Goal: Information Seeking & Learning: Learn about a topic

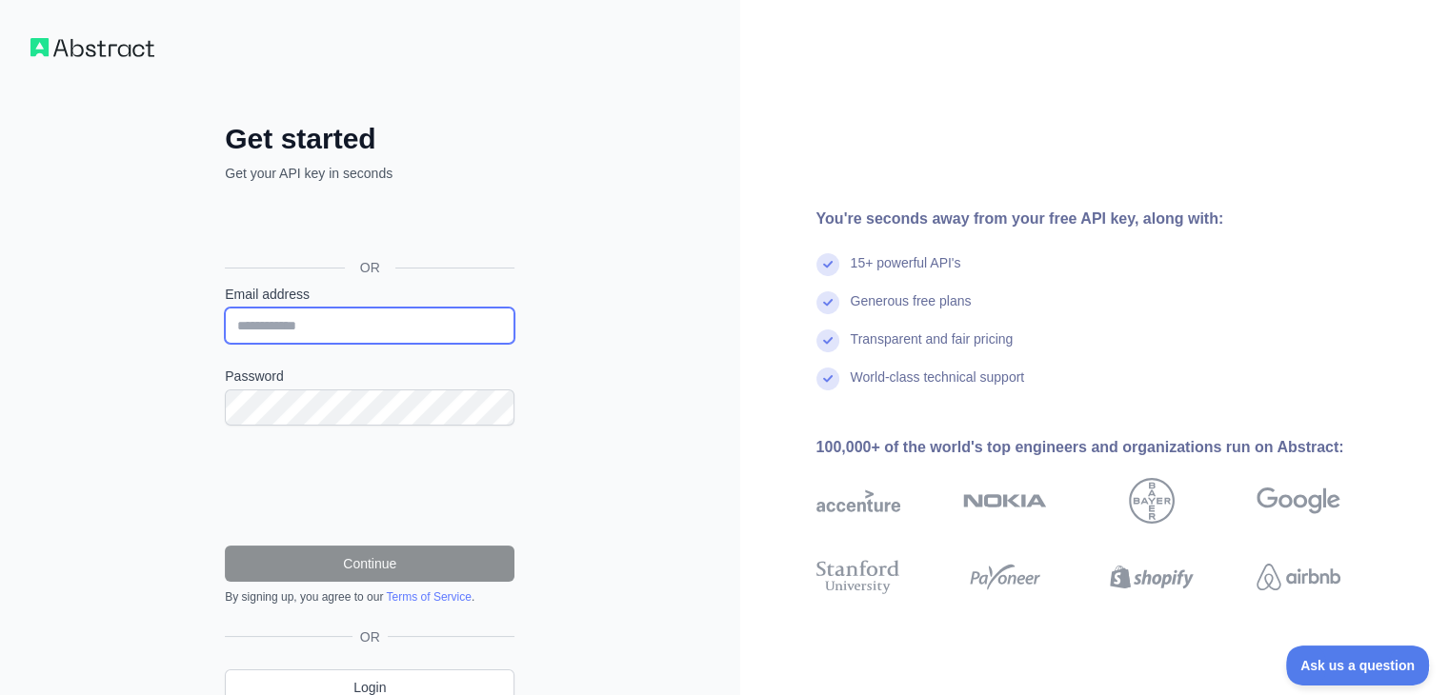
click at [499, 320] on input "Email address" at bounding box center [370, 326] width 290 height 36
click at [331, 328] on input "**********" at bounding box center [370, 326] width 290 height 36
paste input "**********"
type input "**********"
click at [306, 376] on label "Password" at bounding box center [370, 376] width 290 height 19
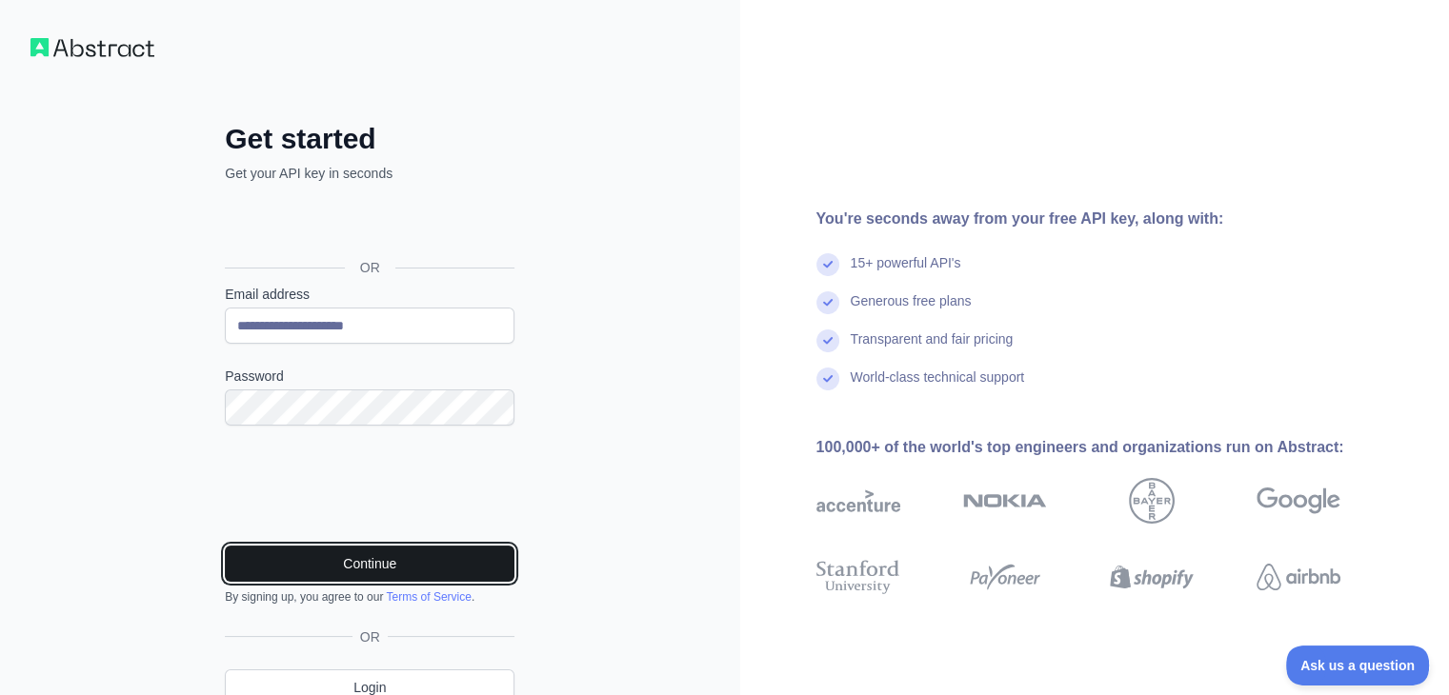
click at [373, 564] on button "Continue" at bounding box center [370, 564] width 290 height 36
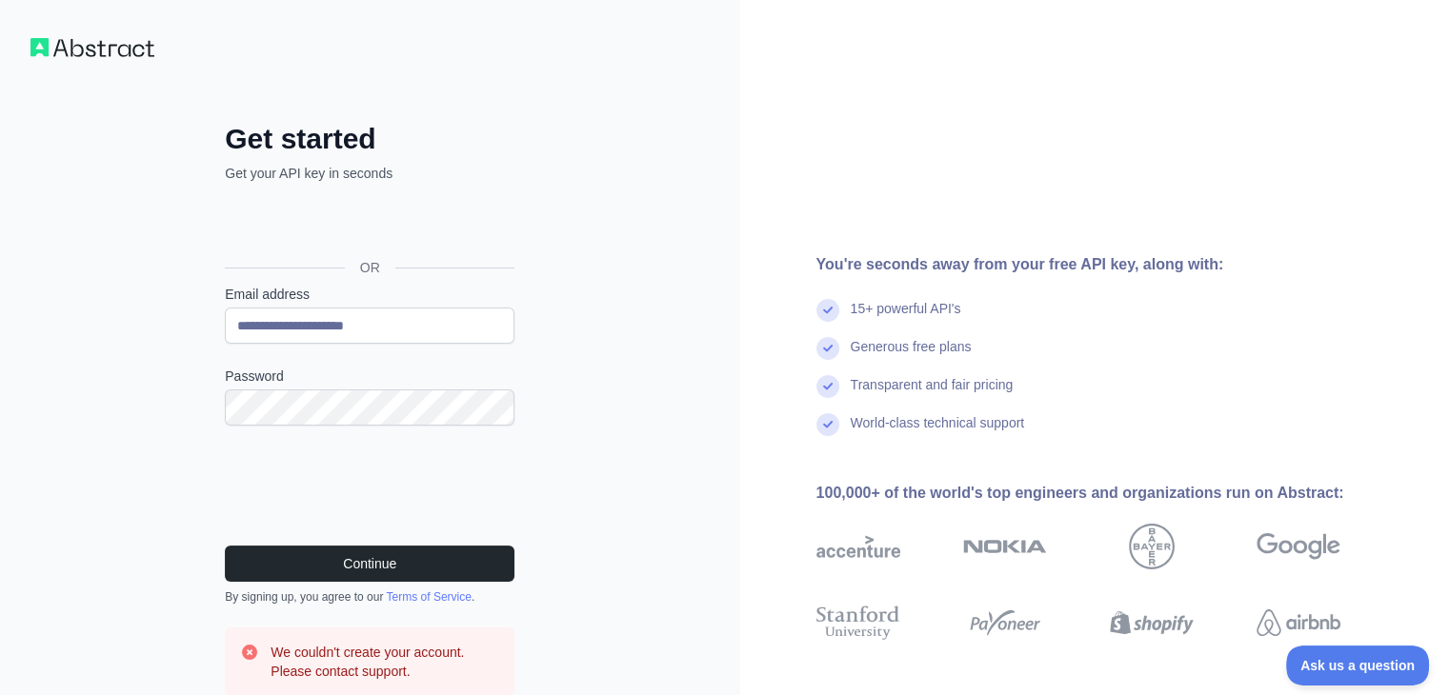
click at [95, 47] on img at bounding box center [92, 47] width 124 height 19
click at [42, 62] on div "**********" at bounding box center [370, 436] width 740 height 873
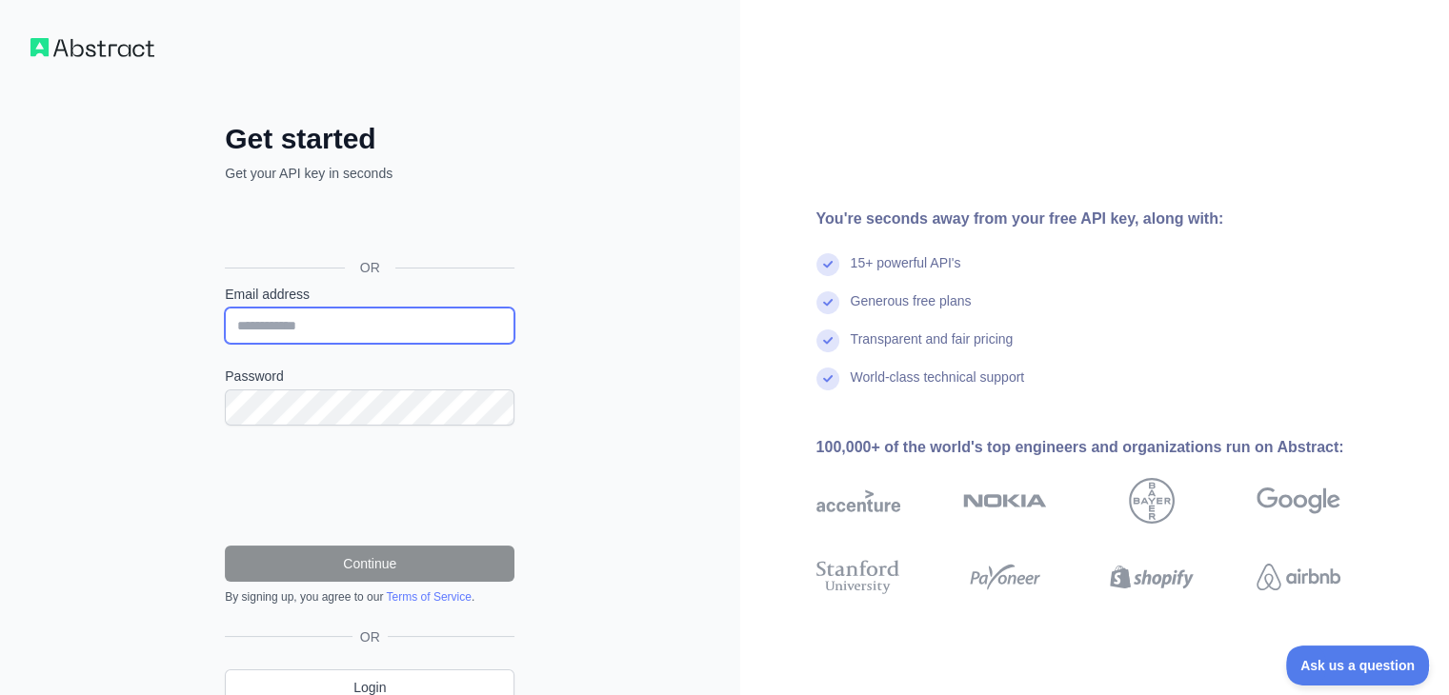
click at [366, 315] on input "Email address" at bounding box center [370, 326] width 290 height 36
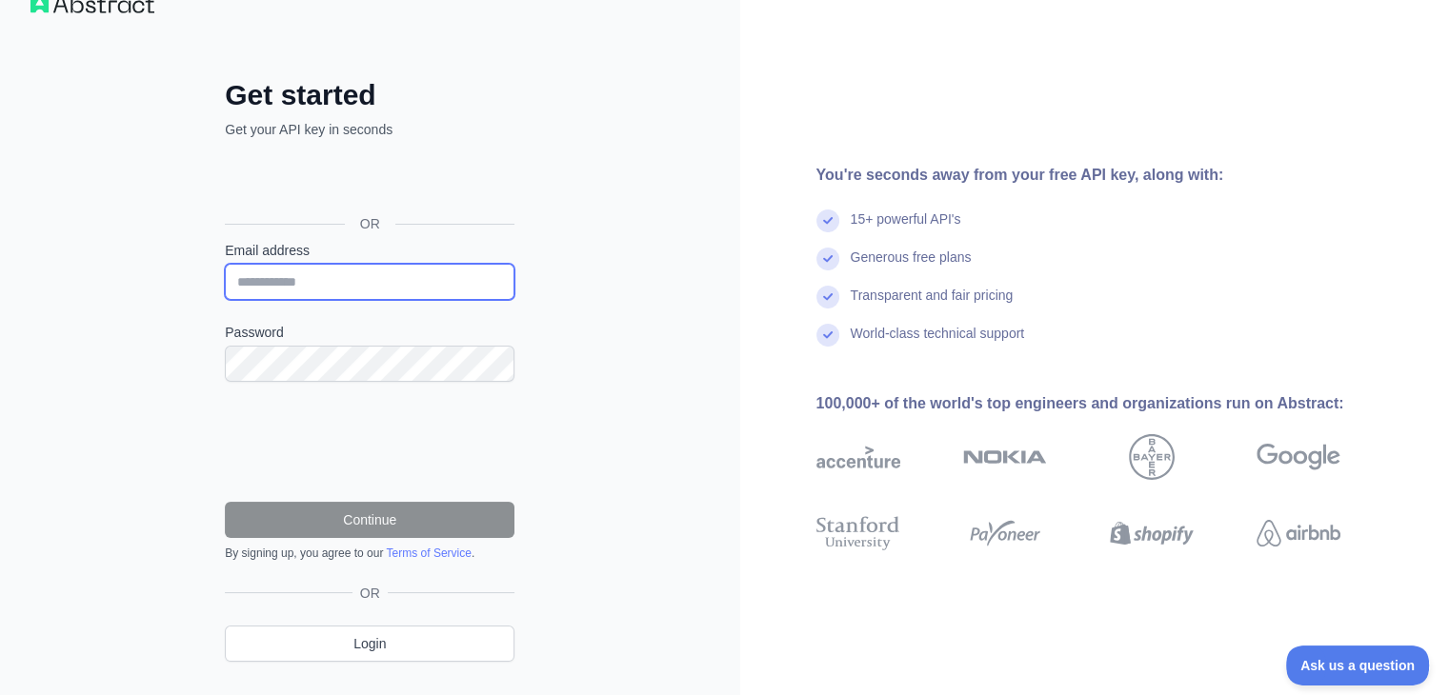
scroll to position [84, 0]
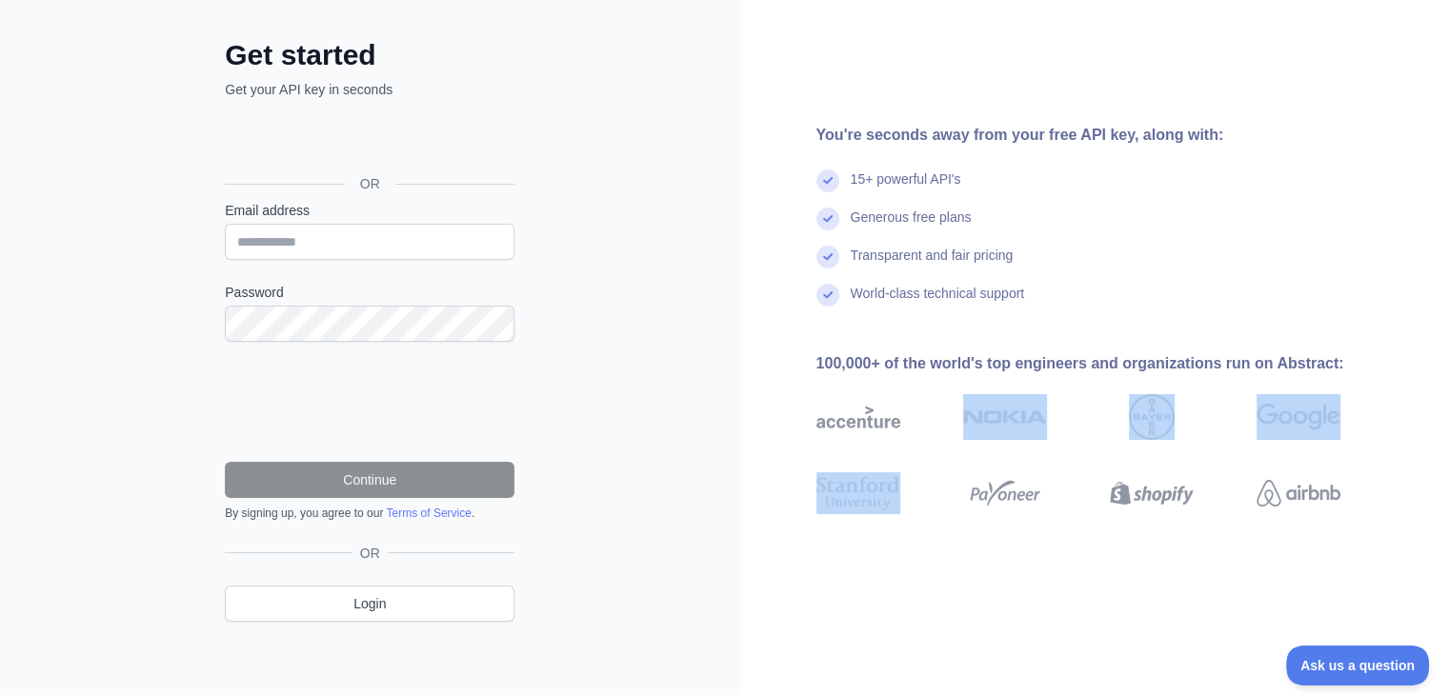
drag, startPoint x: 1109, startPoint y: 451, endPoint x: 708, endPoint y: 456, distance: 401.1
click at [709, 456] on div "Get started Get your API key in seconds OR Email address Password Continue By s…" at bounding box center [724, 307] width 1449 height 782
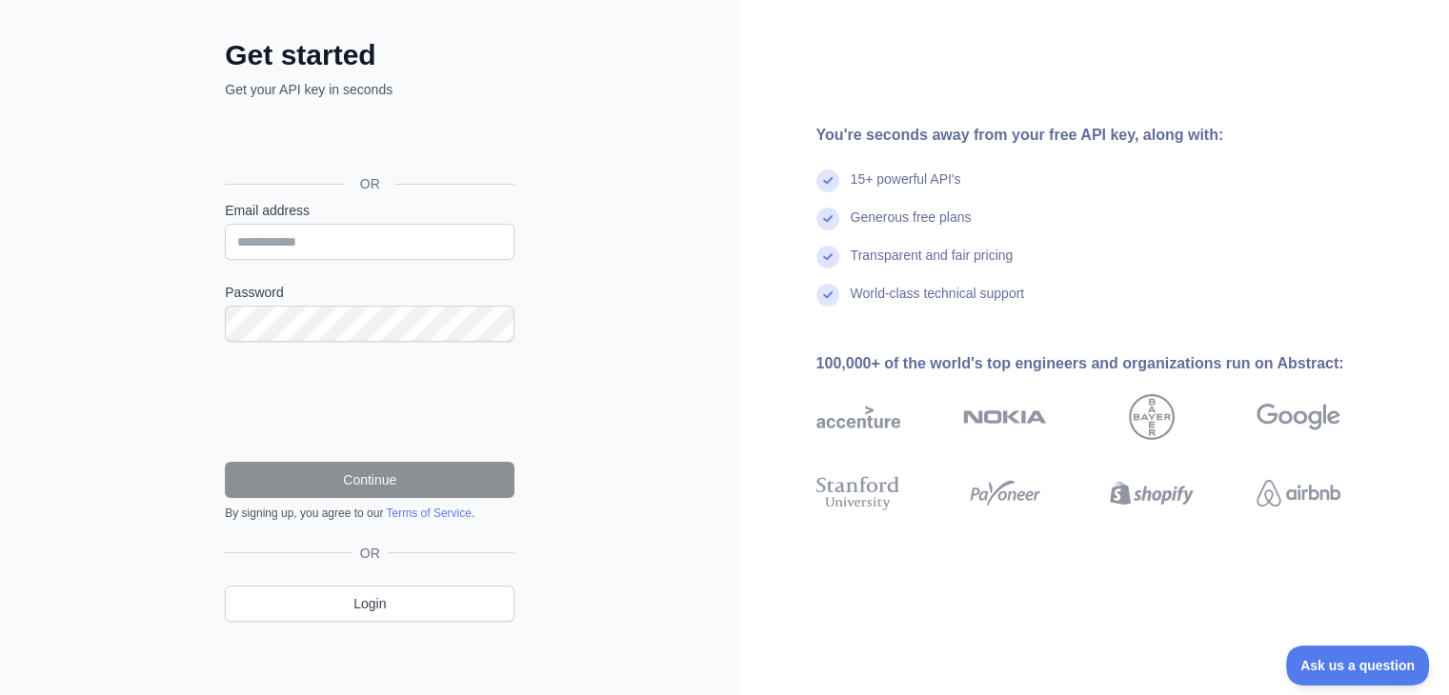
click at [1108, 434] on div at bounding box center [1035, 417] width 145 height 76
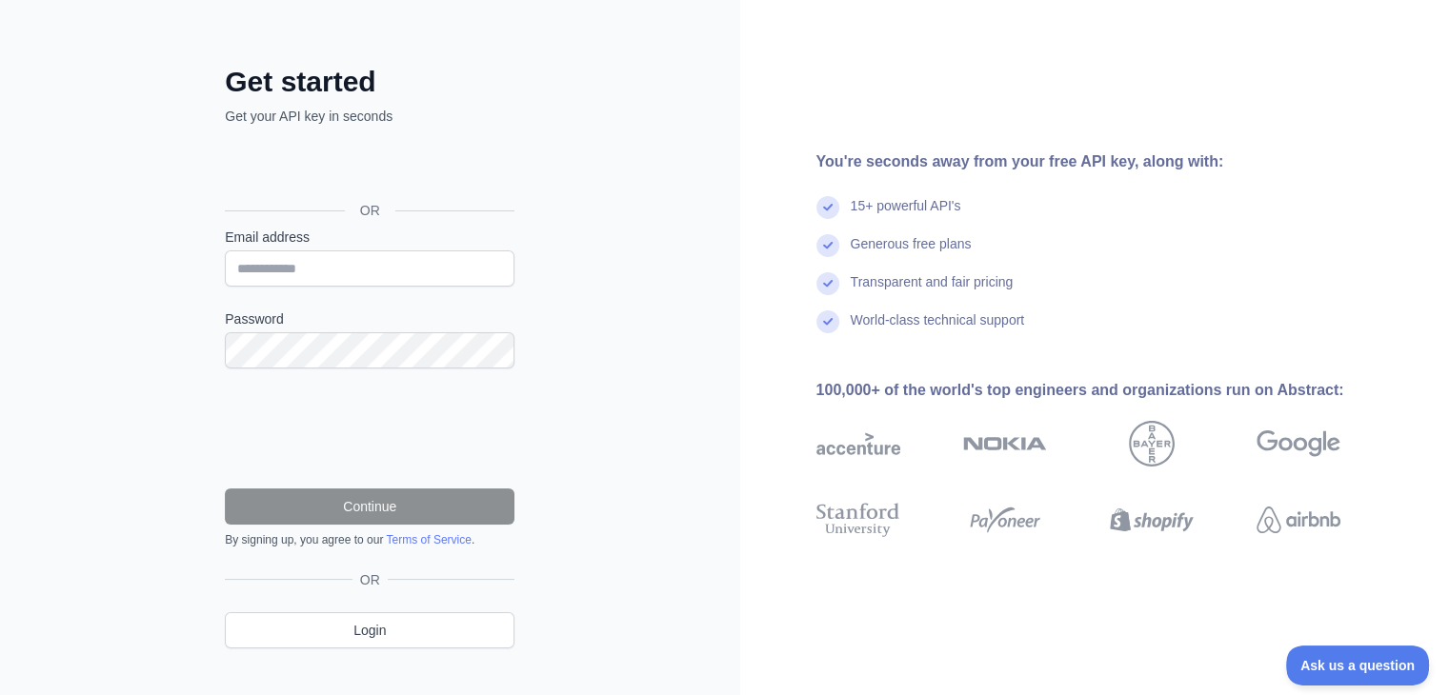
scroll to position [84, 0]
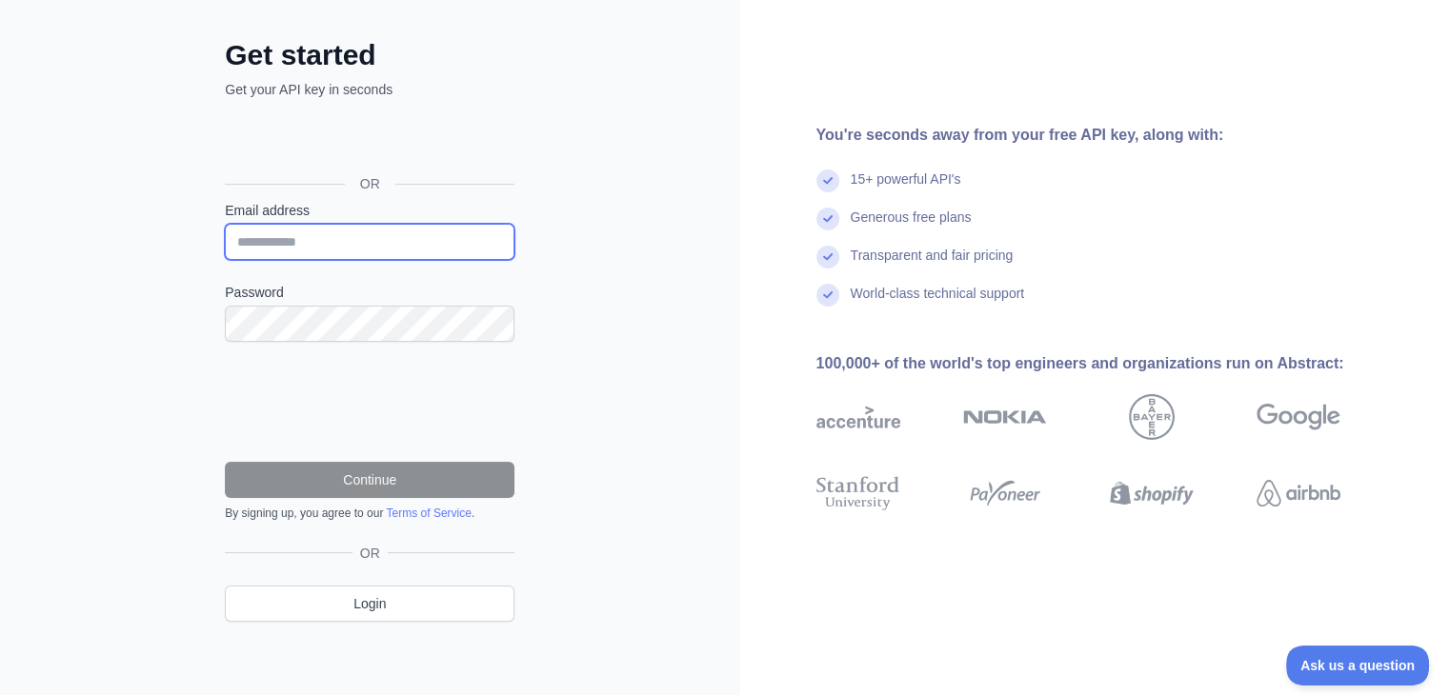
click at [379, 244] on input "Email address" at bounding box center [370, 242] width 290 height 36
type input "**********"
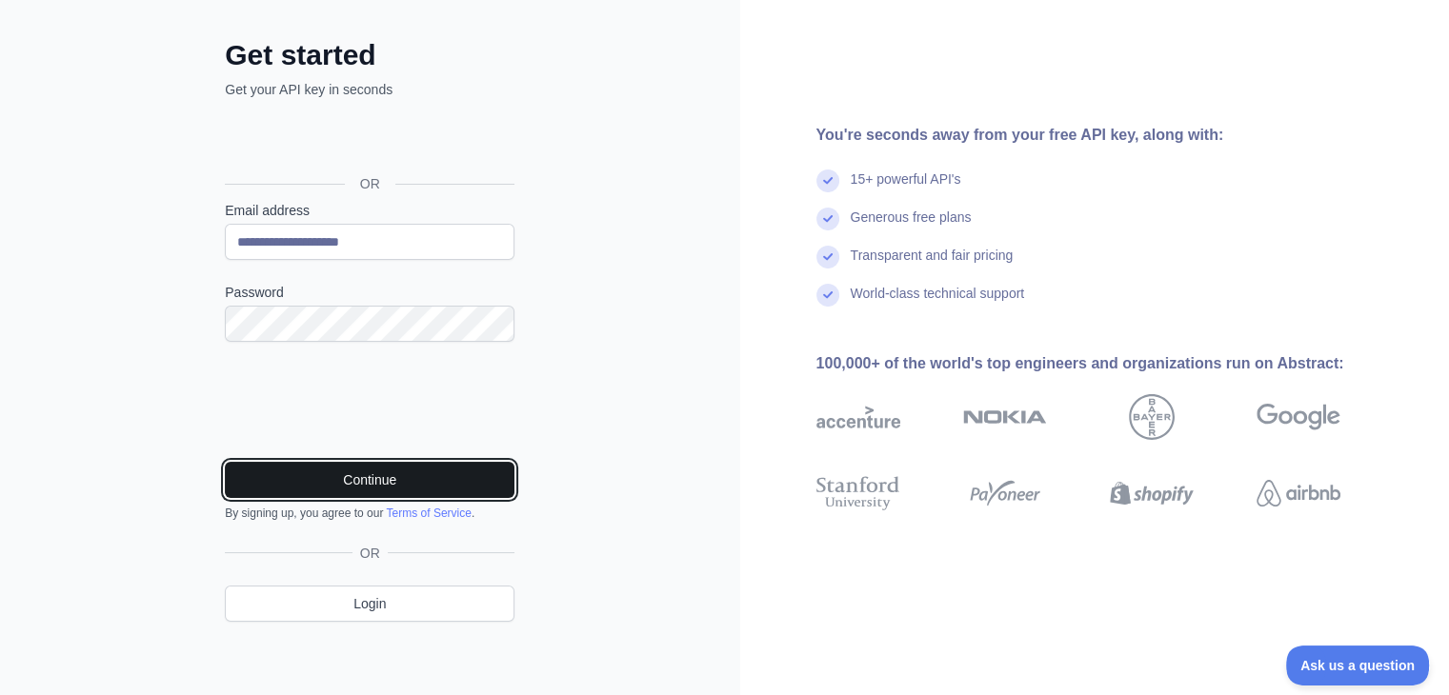
click at [370, 473] on button "Continue" at bounding box center [370, 480] width 290 height 36
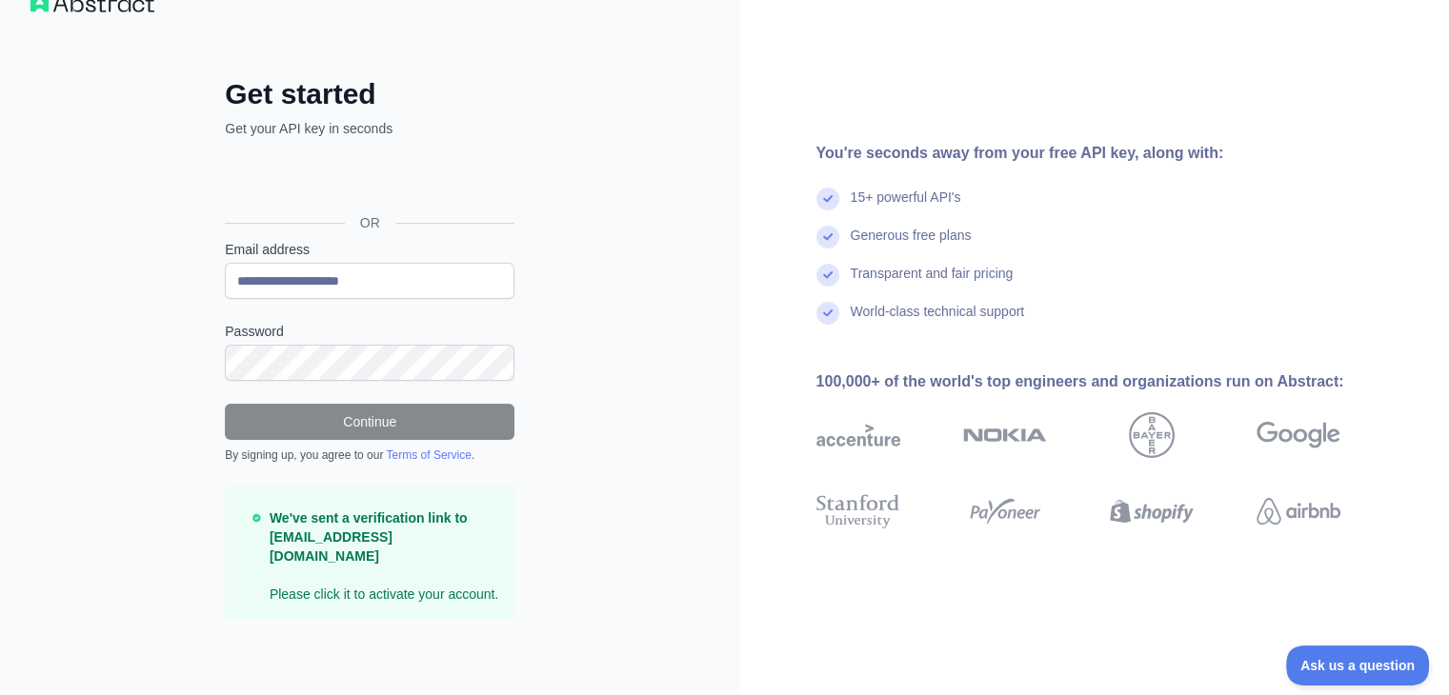
scroll to position [23, 0]
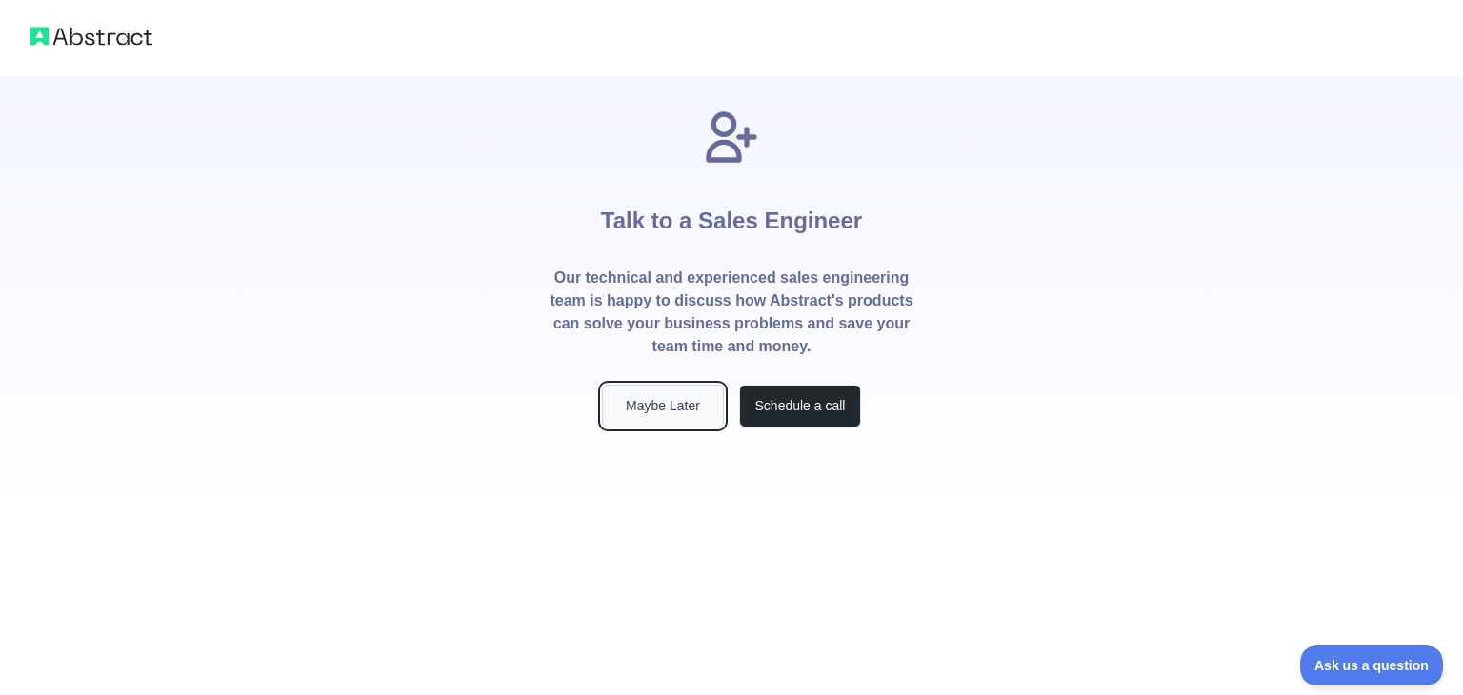
click at [701, 401] on button "Maybe Later" at bounding box center [663, 406] width 122 height 43
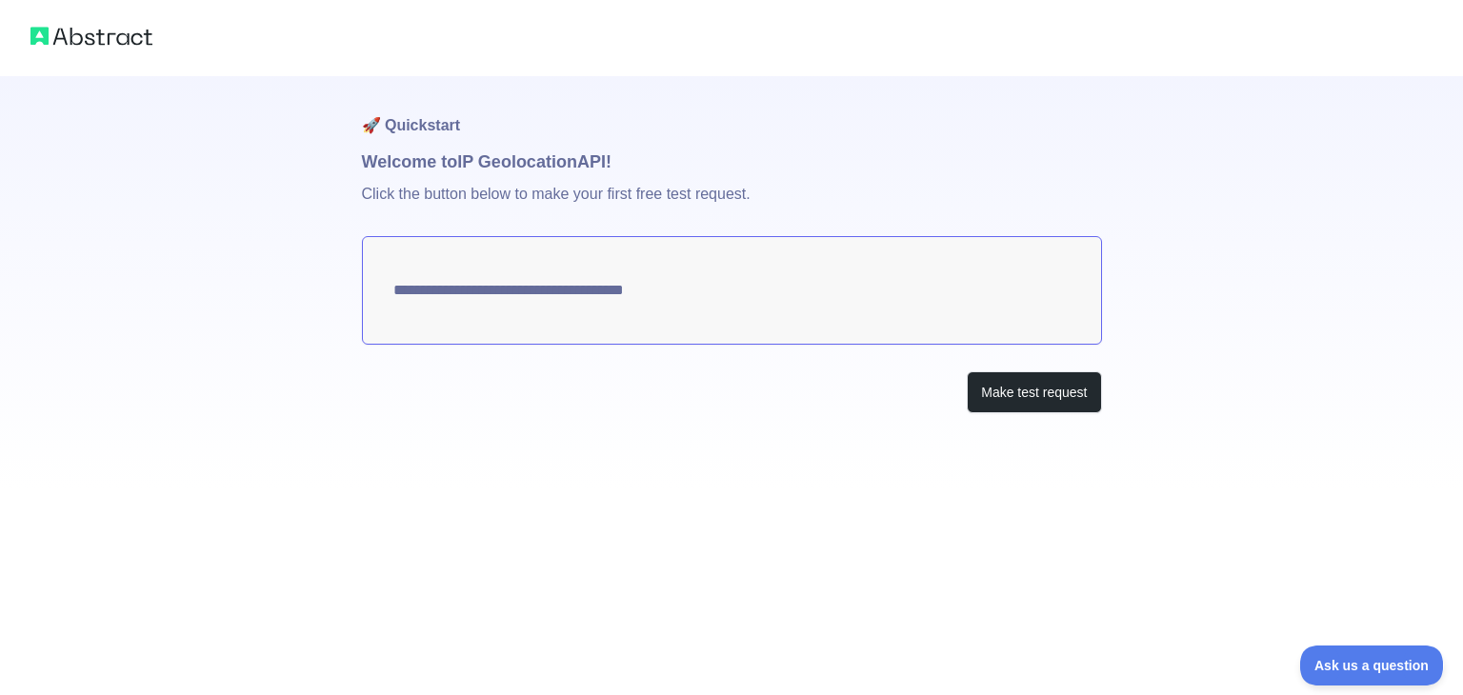
type textarea "**********"
click at [1025, 397] on button "Make test request" at bounding box center [1034, 392] width 134 height 43
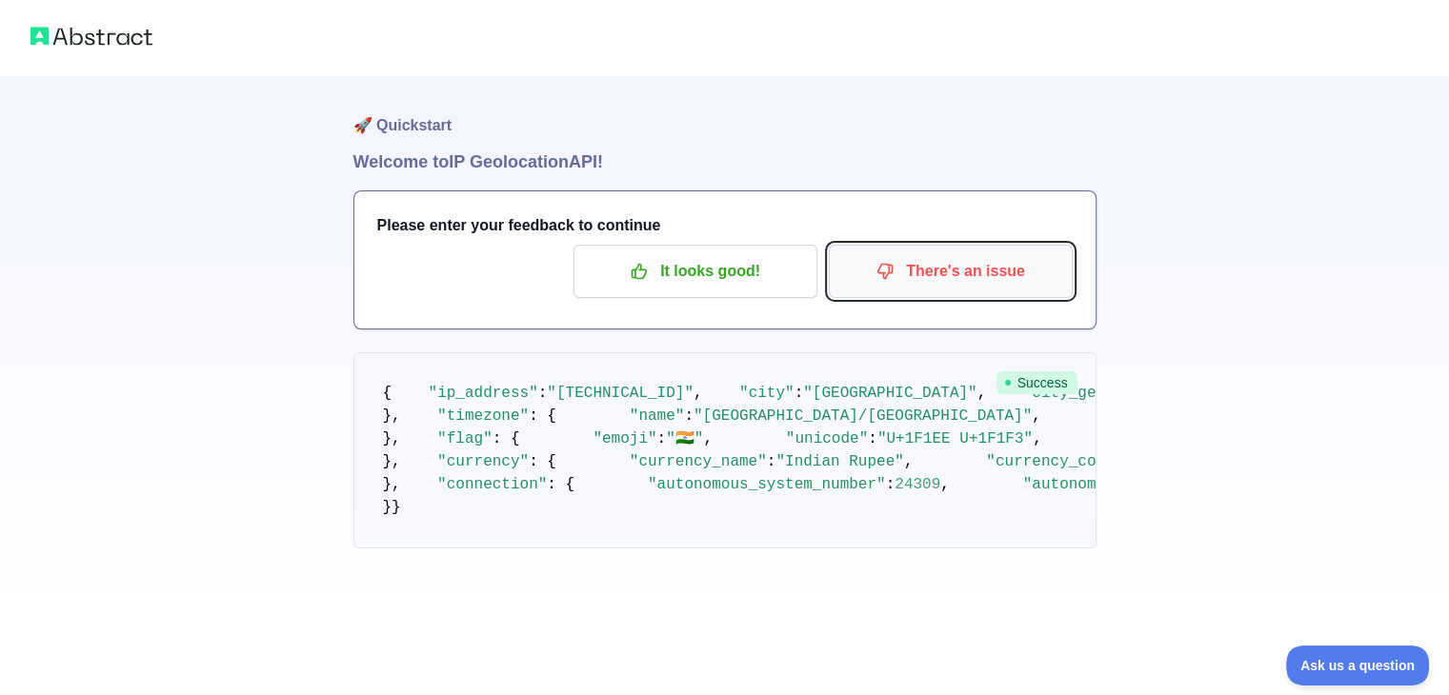
click at [978, 270] on p "There's an issue" at bounding box center [950, 271] width 215 height 32
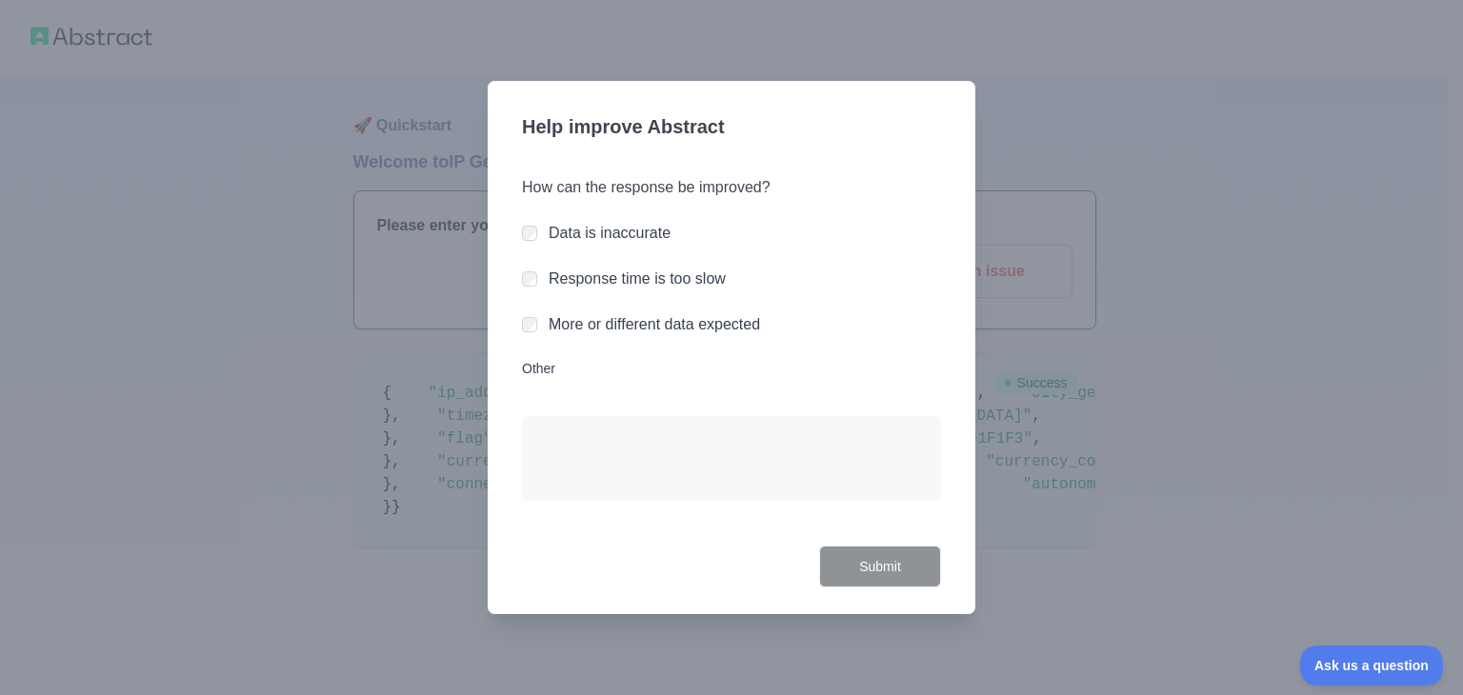
click at [639, 231] on label "Data is inaccurate" at bounding box center [610, 233] width 122 height 16
click at [906, 572] on button "Submit" at bounding box center [880, 567] width 122 height 43
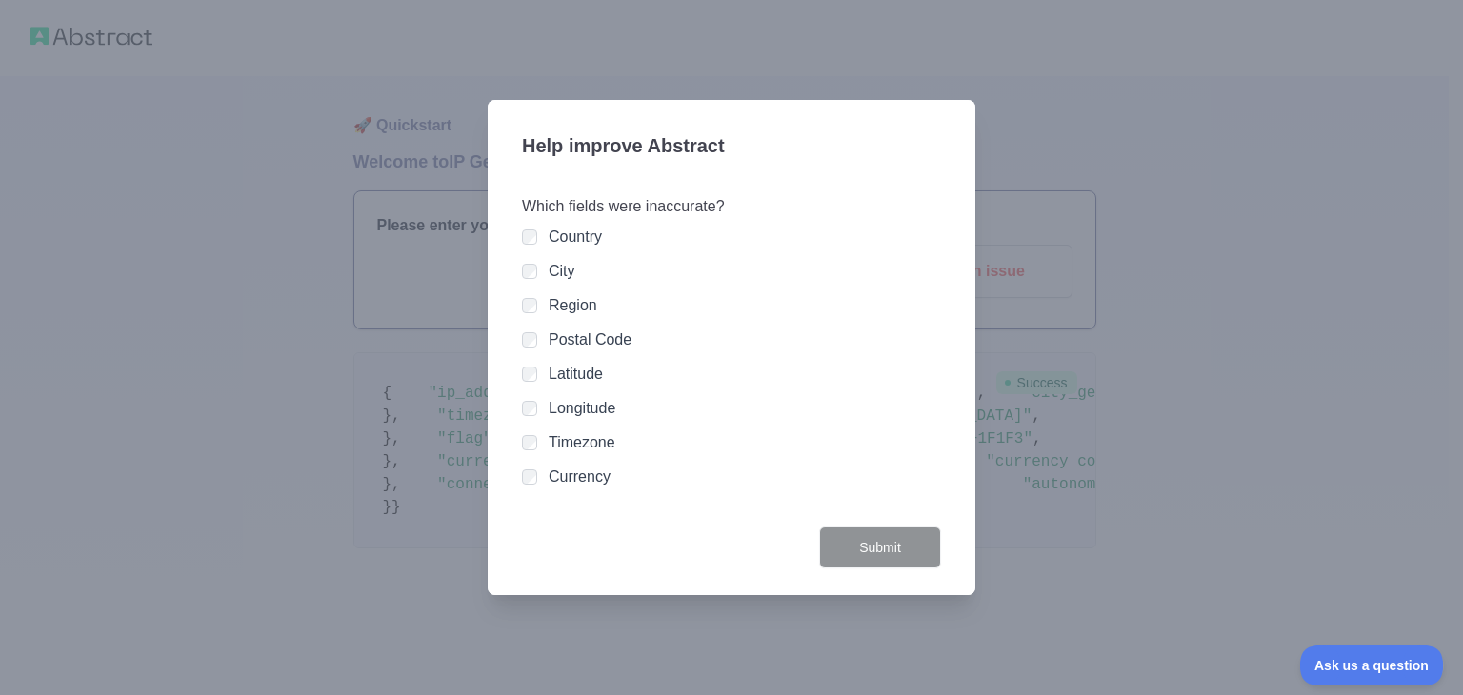
click at [579, 340] on label "Postal Code" at bounding box center [590, 339] width 83 height 16
click at [868, 547] on button "Submit" at bounding box center [880, 548] width 122 height 43
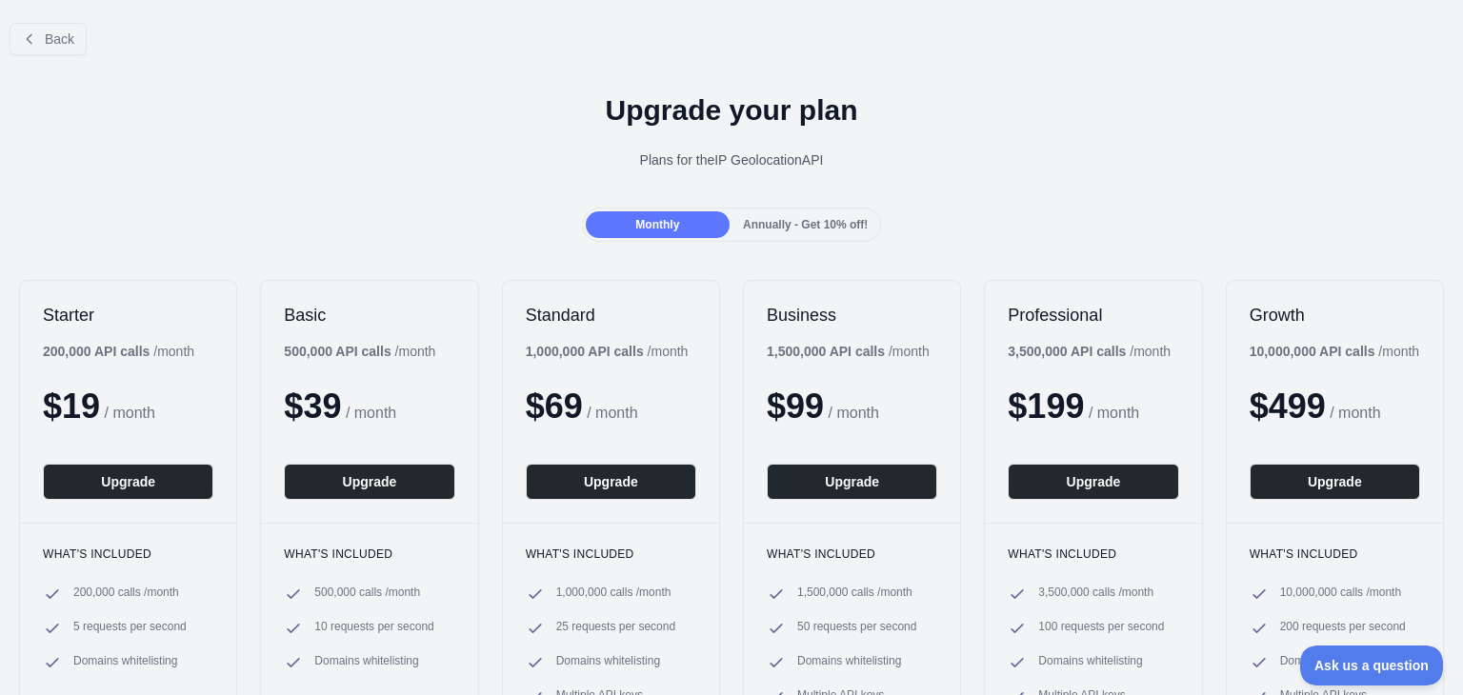
click at [790, 226] on span "Annually - Get 10% off!" at bounding box center [805, 224] width 125 height 13
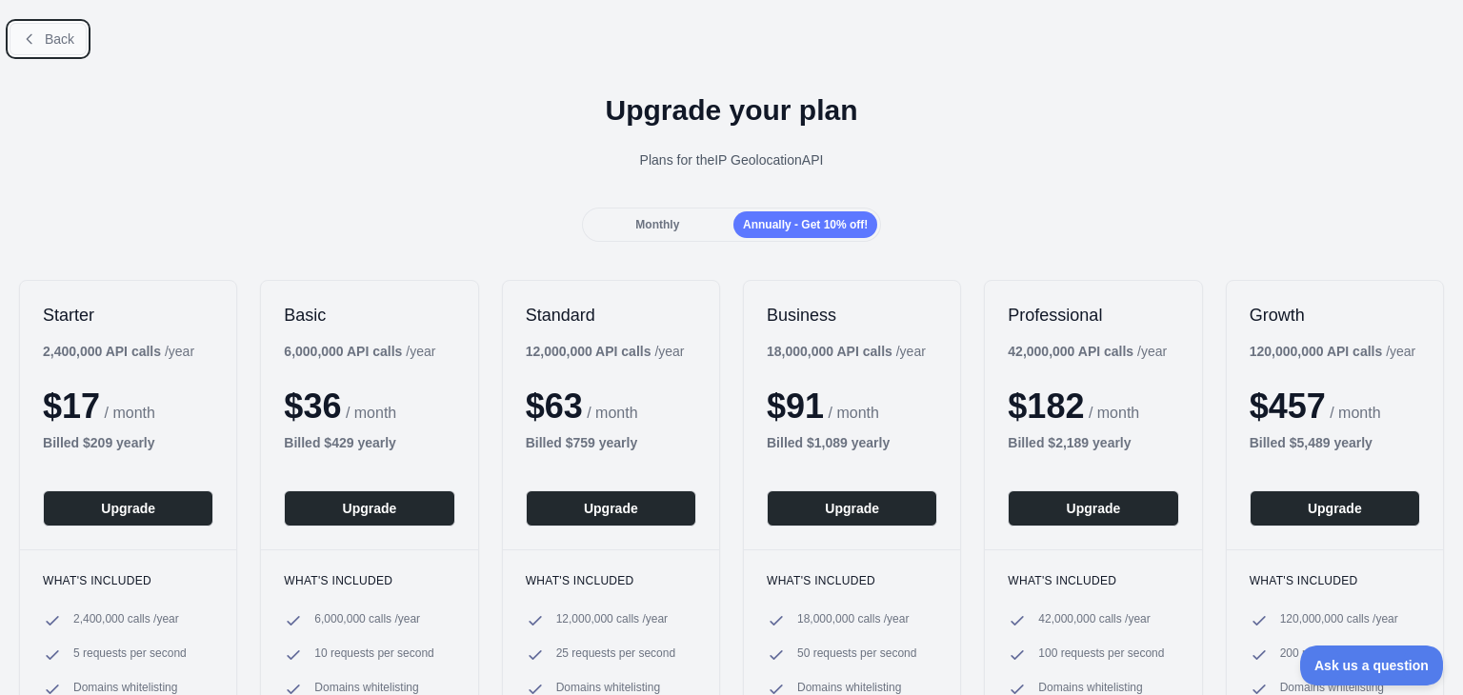
click at [53, 38] on span "Back" at bounding box center [60, 38] width 30 height 15
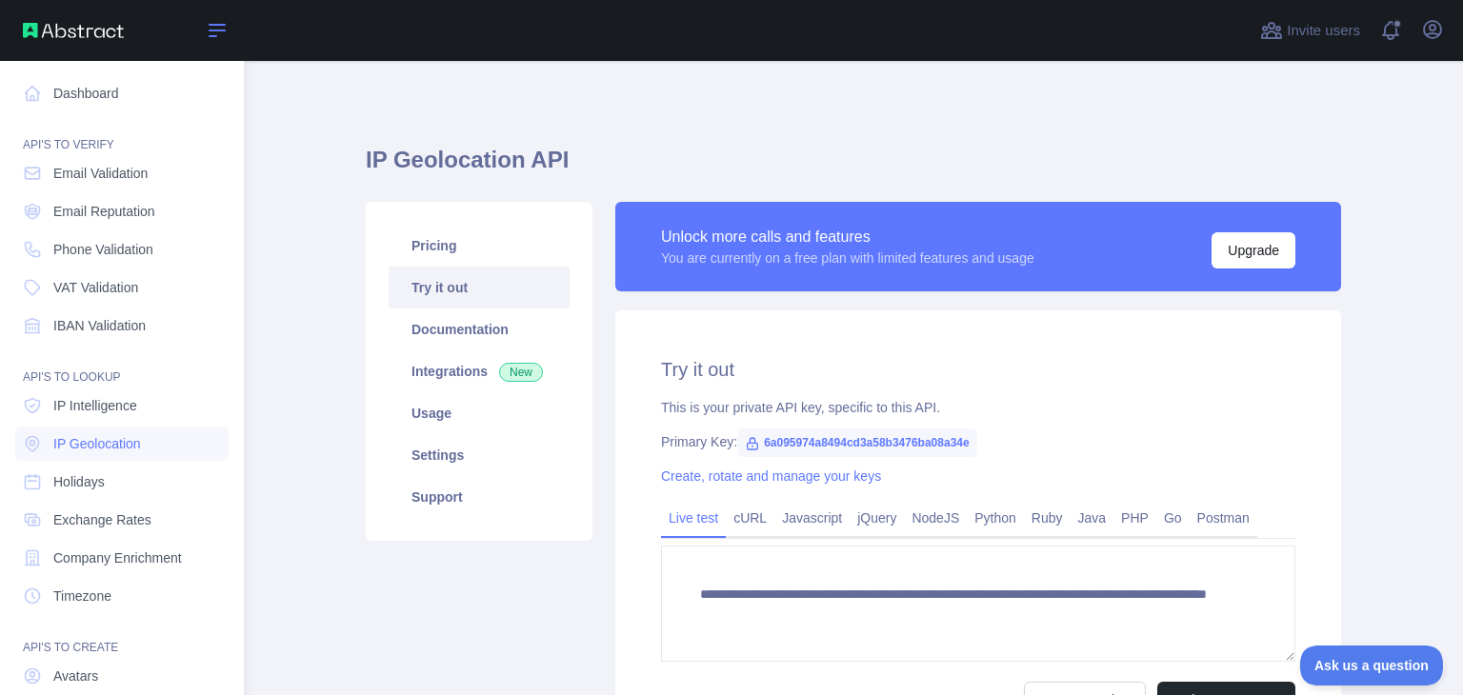
click at [206, 37] on icon at bounding box center [217, 30] width 23 height 23
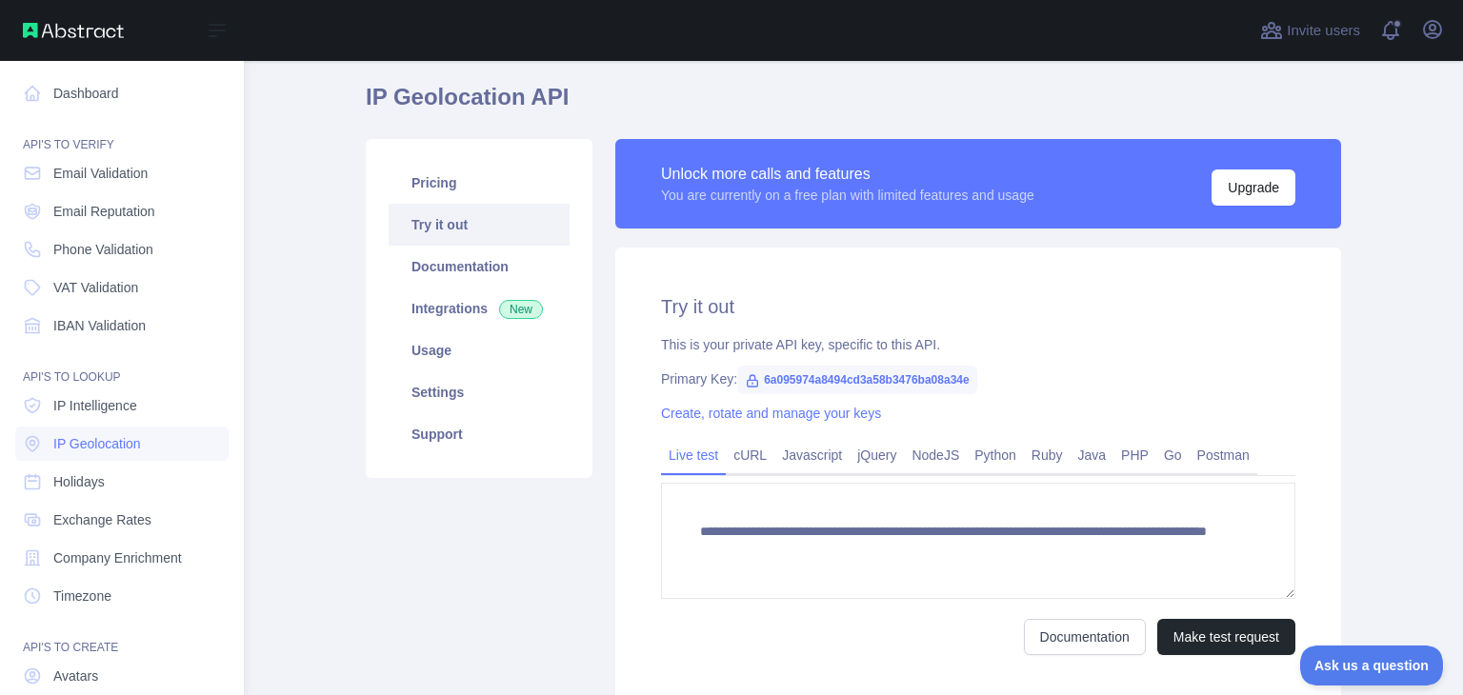
scroll to position [191, 0]
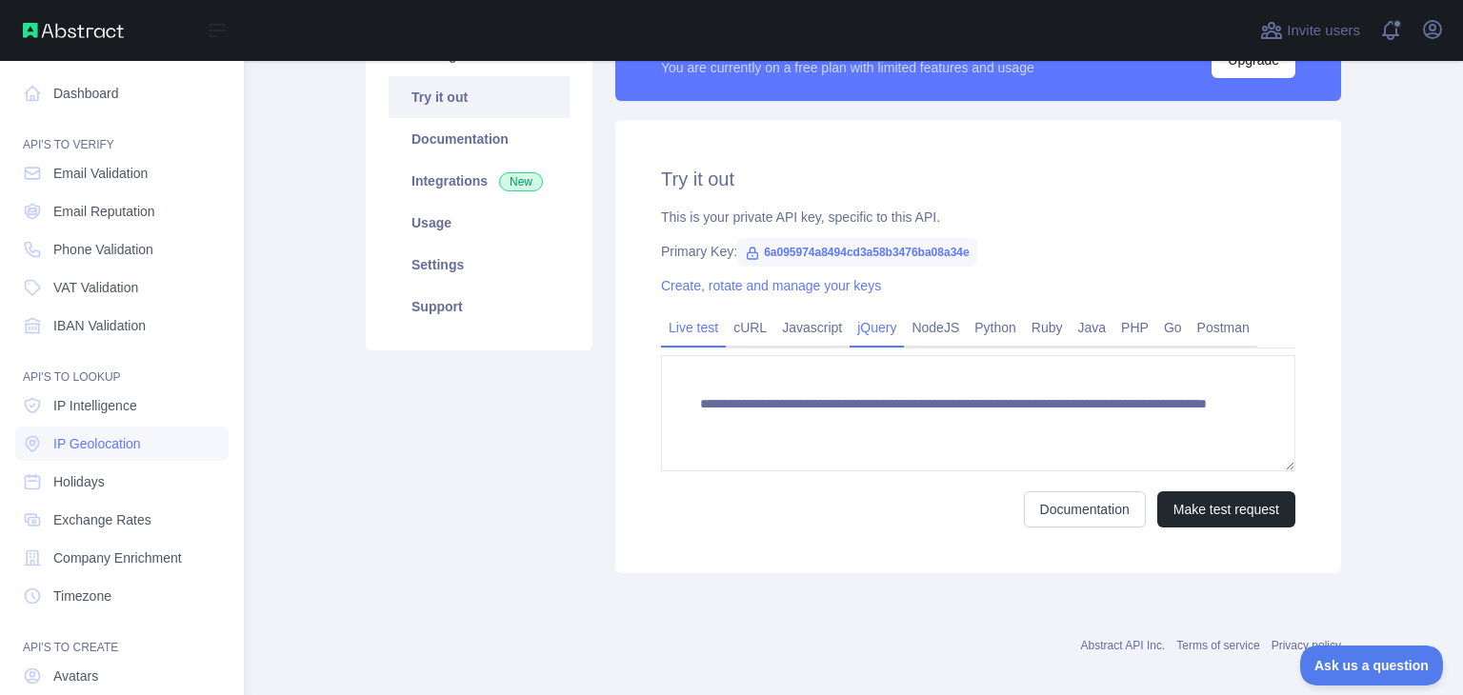
click at [863, 329] on link "jQuery" at bounding box center [877, 327] width 54 height 30
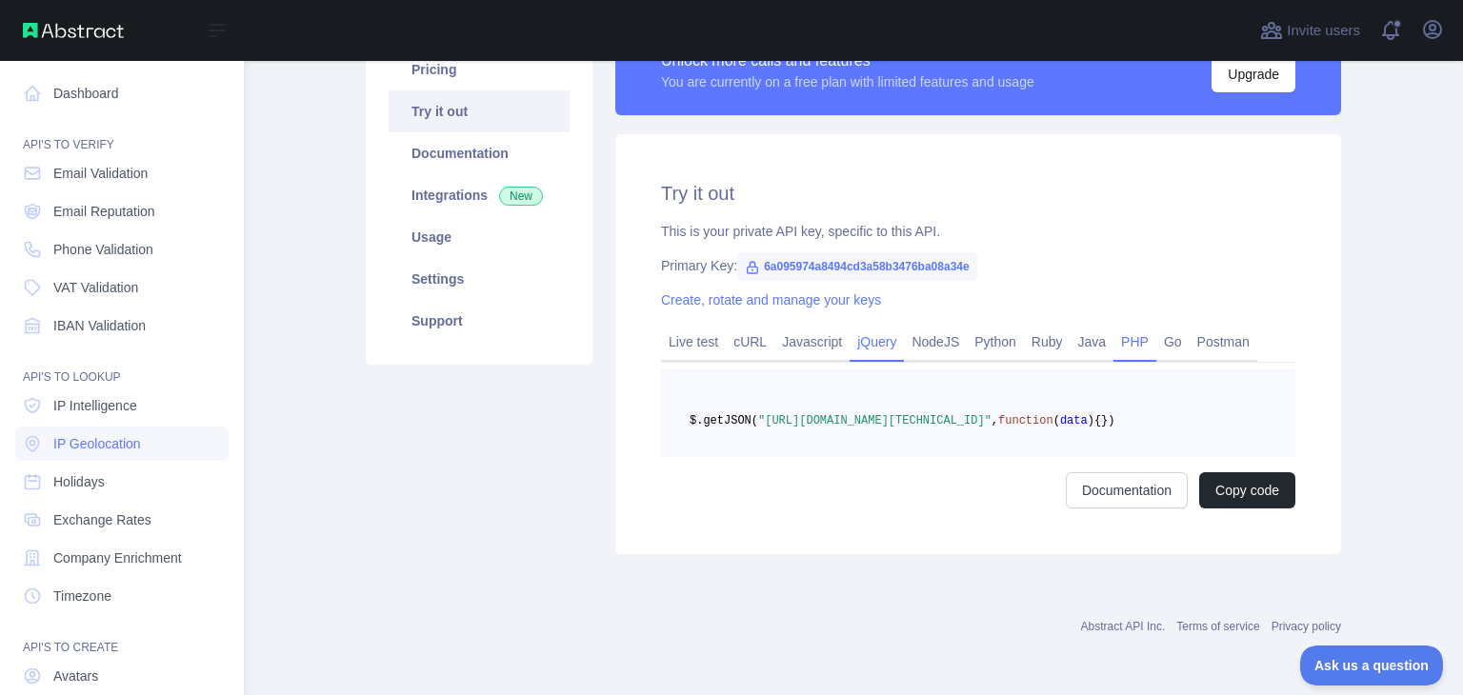
click at [1114, 328] on link "PHP" at bounding box center [1135, 342] width 43 height 30
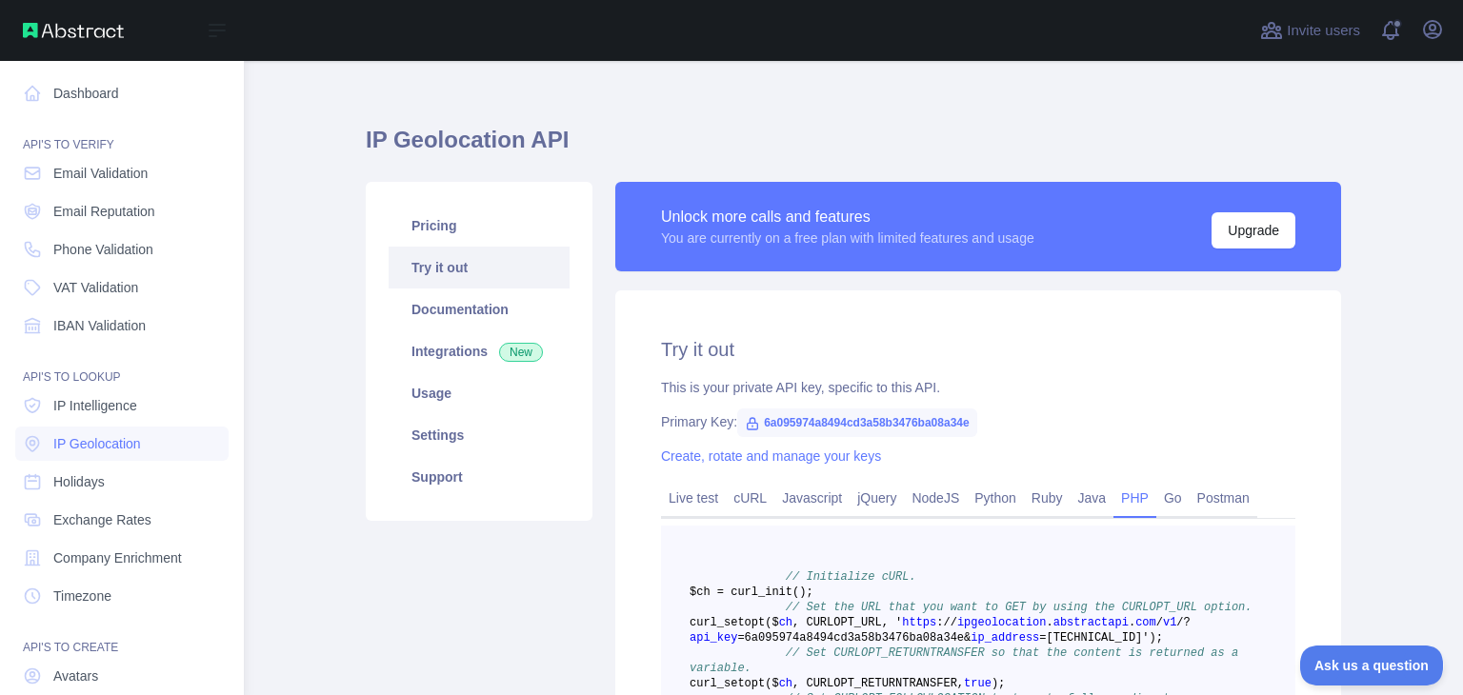
scroll to position [0, 0]
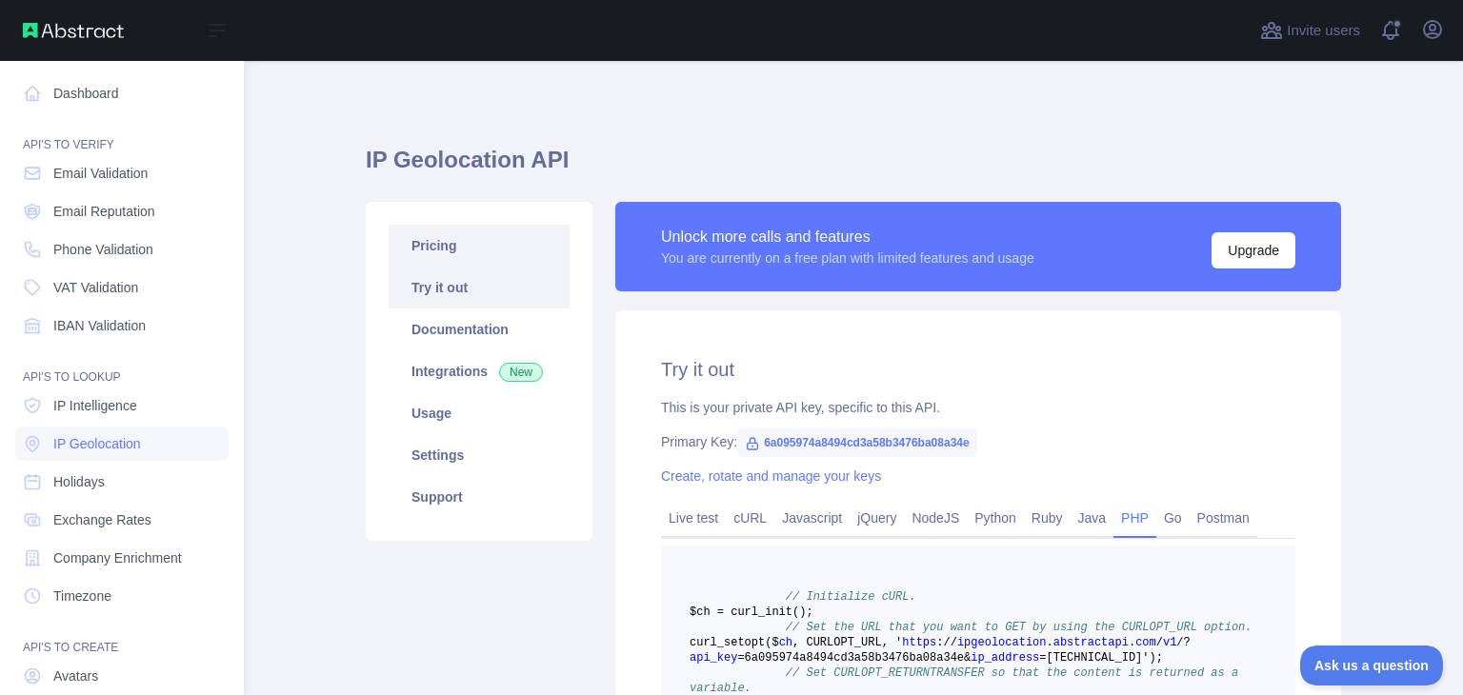
click at [459, 241] on link "Pricing" at bounding box center [479, 246] width 181 height 42
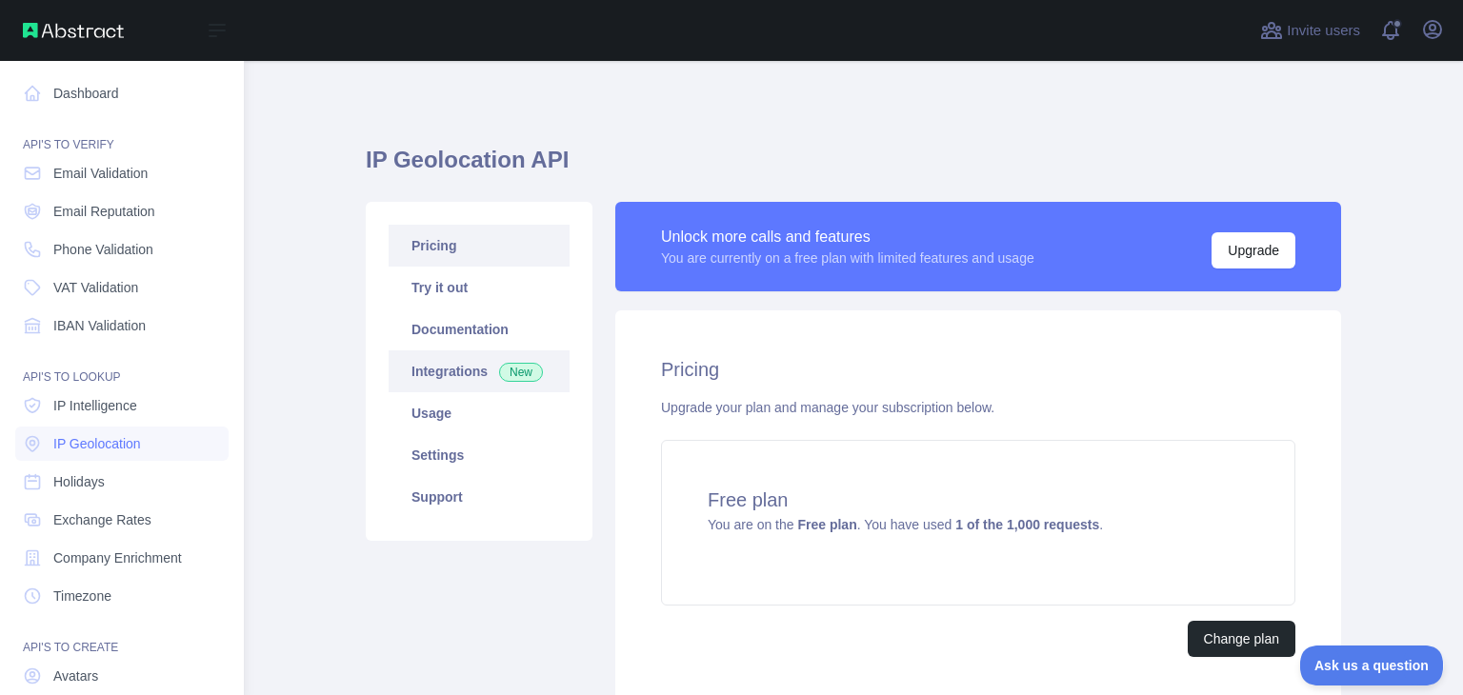
click at [472, 365] on link "Integrations New" at bounding box center [479, 372] width 181 height 42
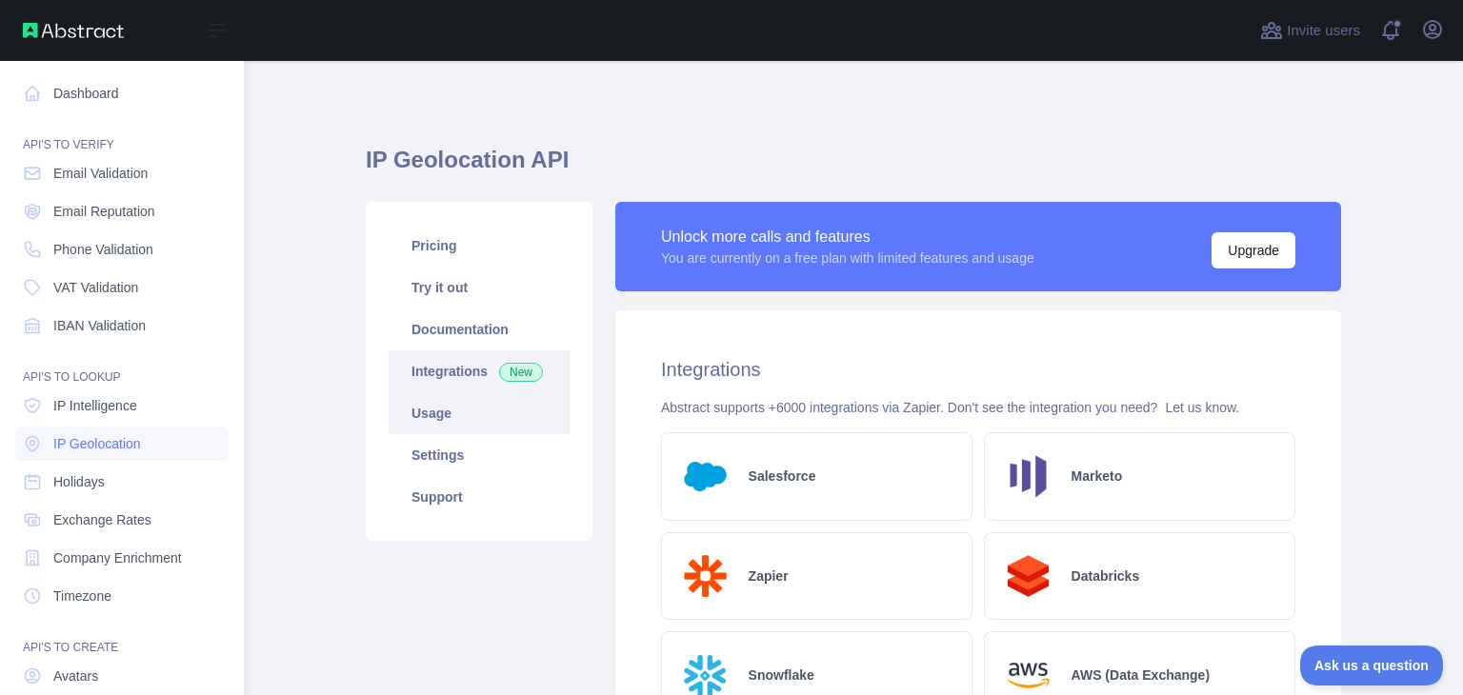
click at [486, 420] on link "Usage" at bounding box center [479, 413] width 181 height 42
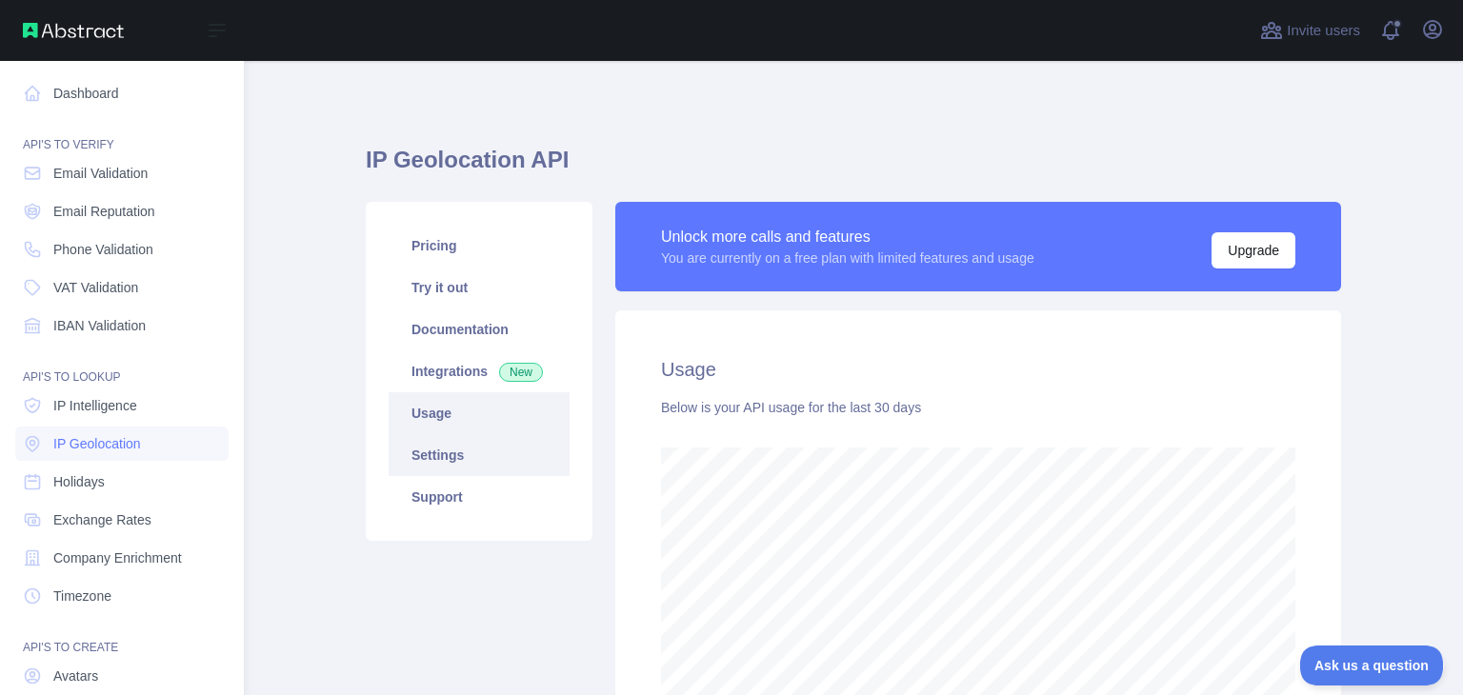
click at [439, 470] on link "Settings" at bounding box center [479, 455] width 181 height 42
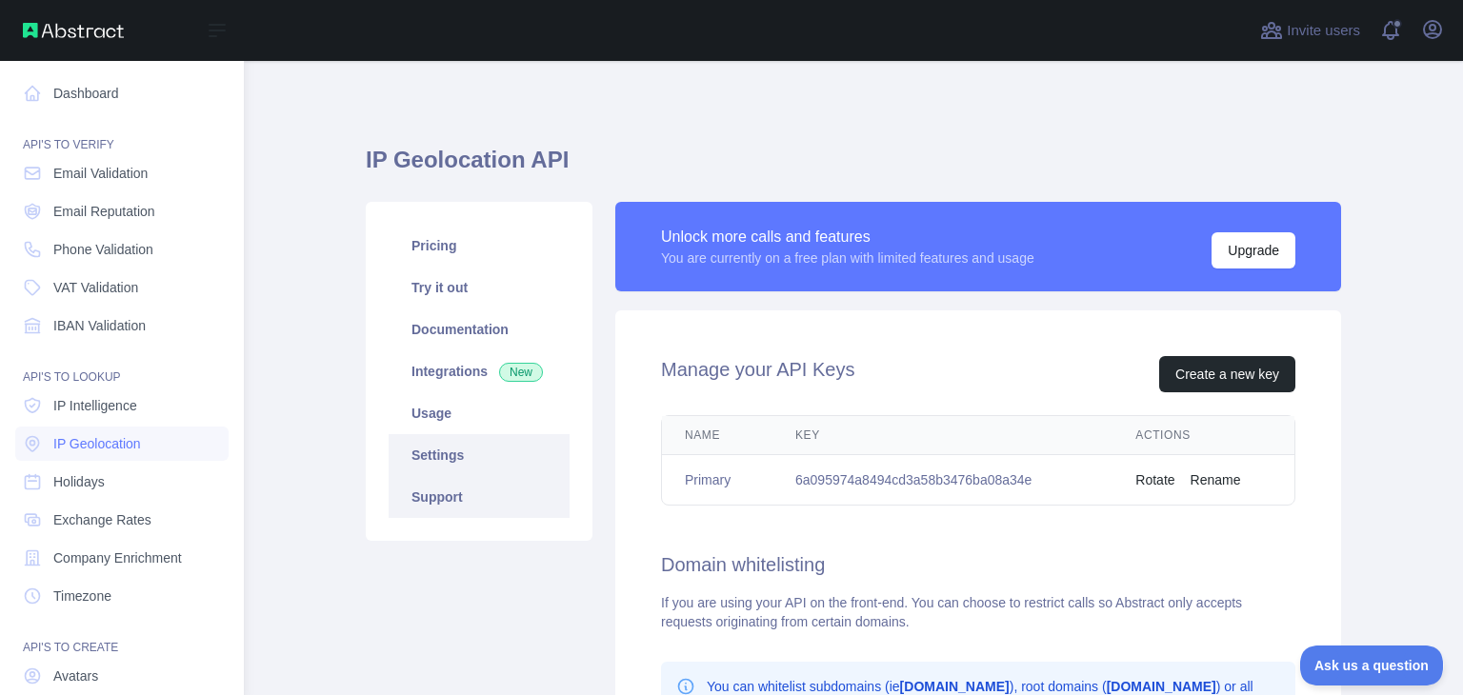
click at [437, 496] on link "Support" at bounding box center [479, 497] width 181 height 42
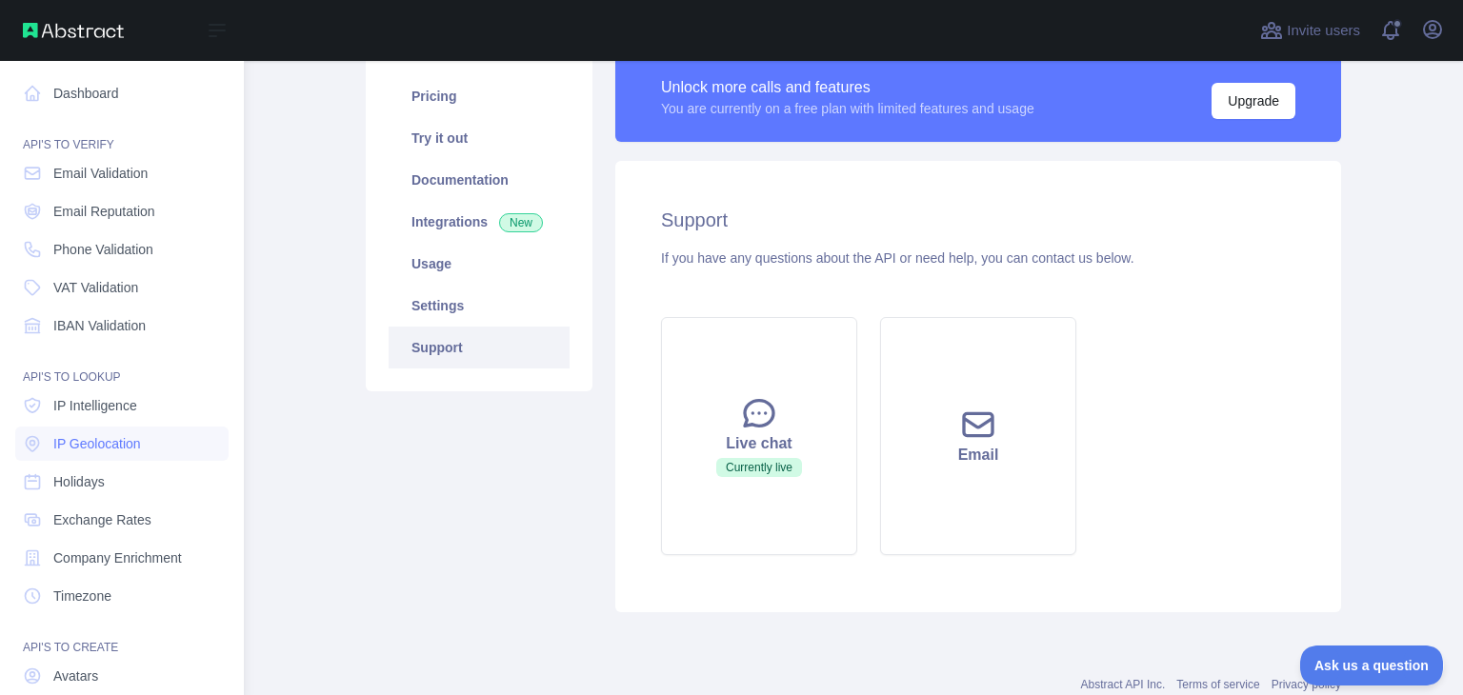
scroll to position [191, 0]
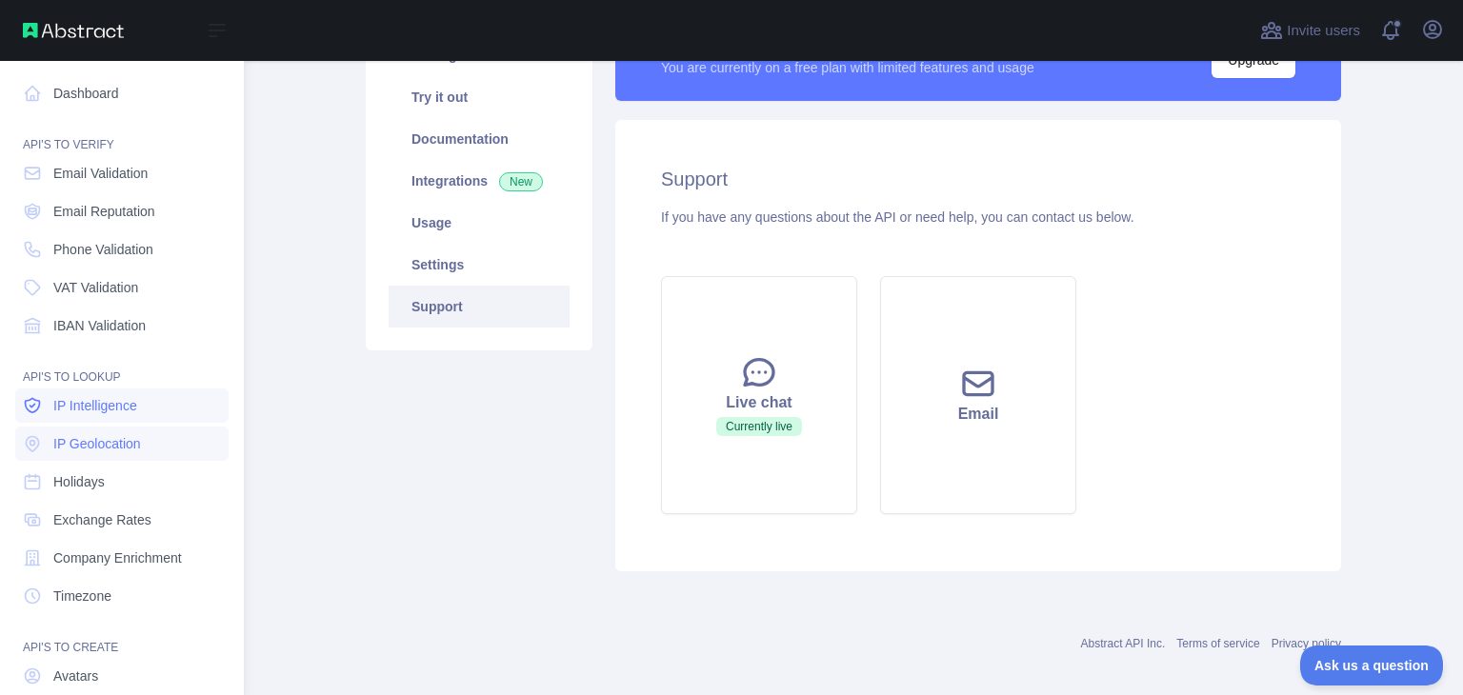
click at [153, 413] on link "IP Intelligence" at bounding box center [121, 406] width 213 height 34
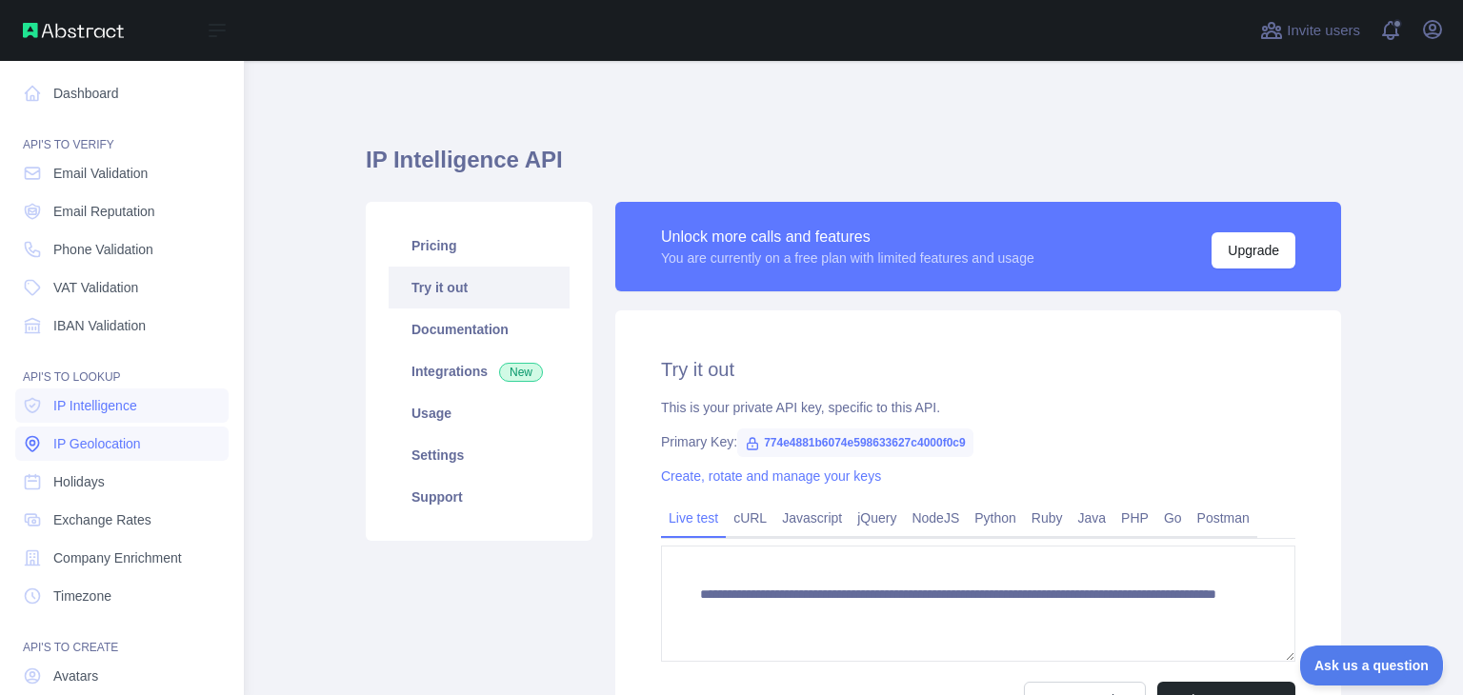
click at [153, 432] on link "IP Geolocation" at bounding box center [121, 444] width 213 height 34
click at [158, 416] on link "IP Intelligence" at bounding box center [121, 406] width 213 height 34
click at [158, 435] on link "IP Geolocation" at bounding box center [121, 444] width 213 height 34
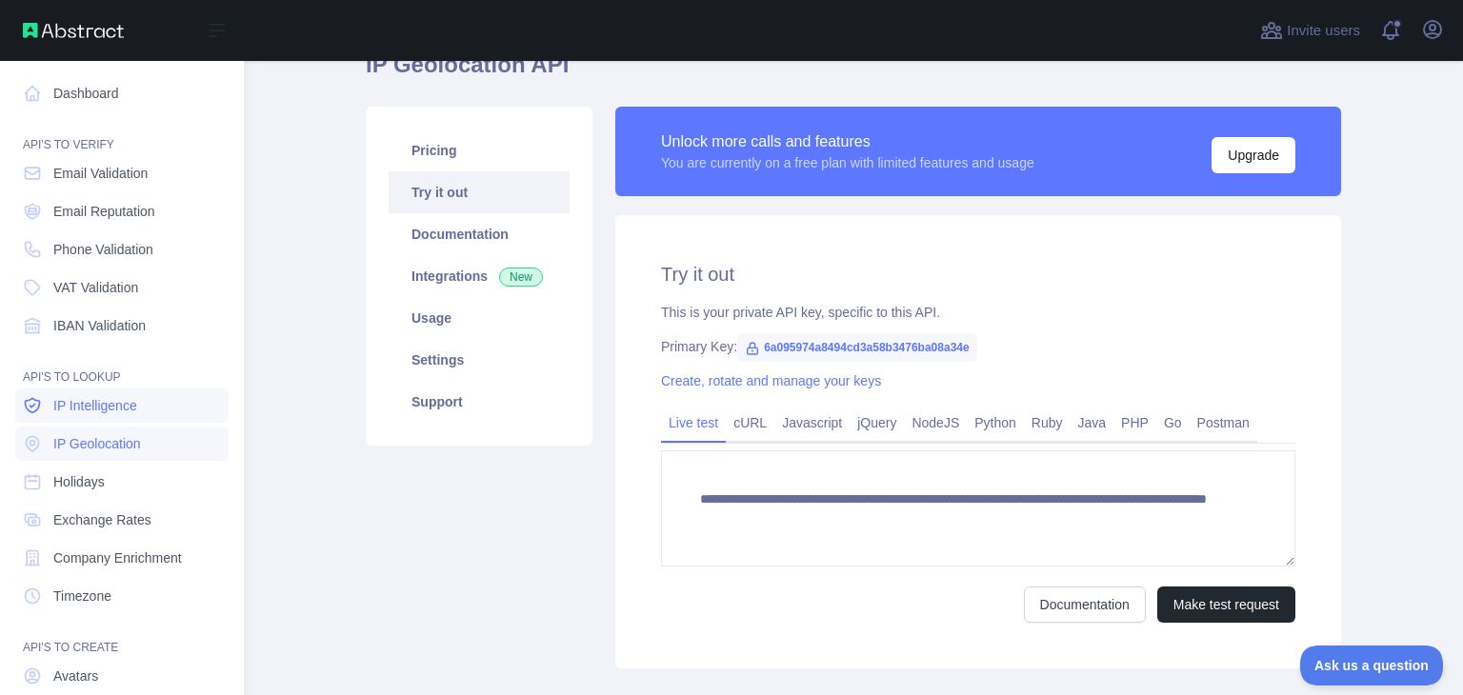
click at [163, 397] on link "IP Intelligence" at bounding box center [121, 406] width 213 height 34
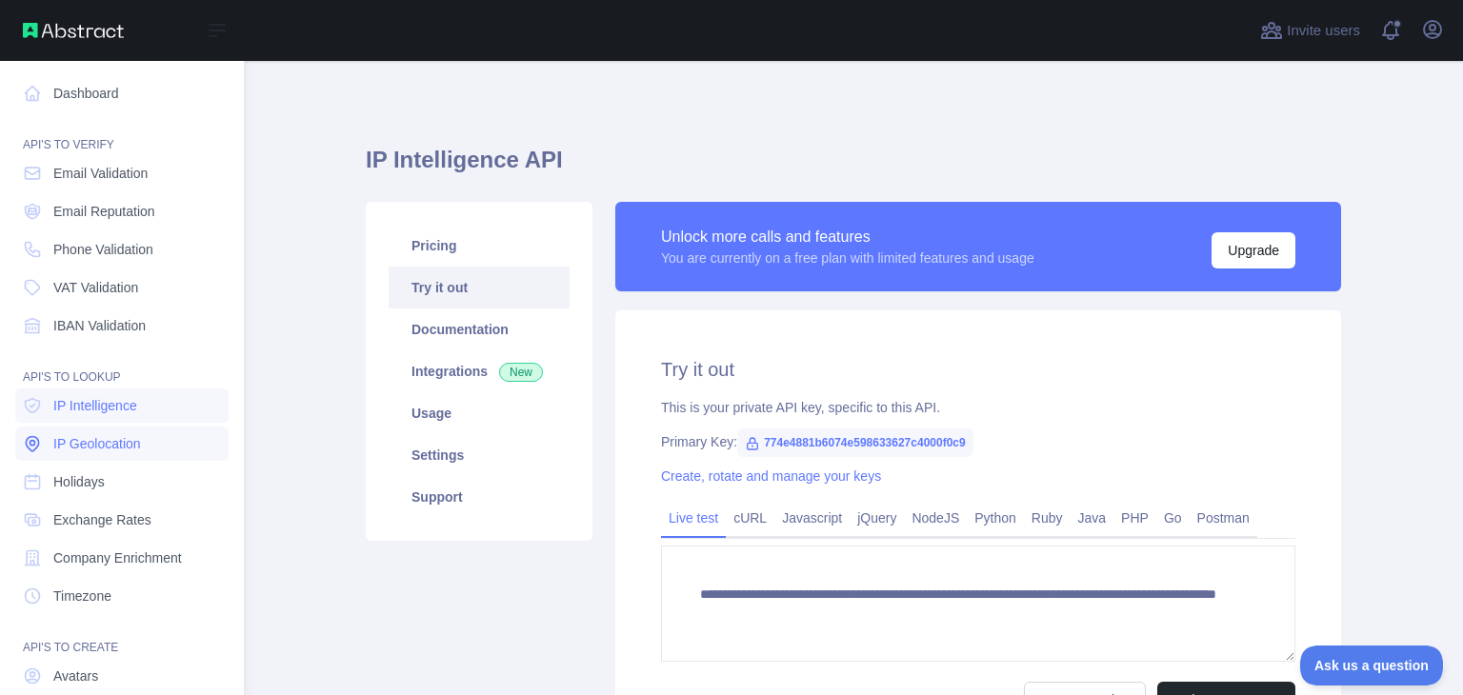
click at [136, 451] on span "IP Geolocation" at bounding box center [97, 443] width 88 height 19
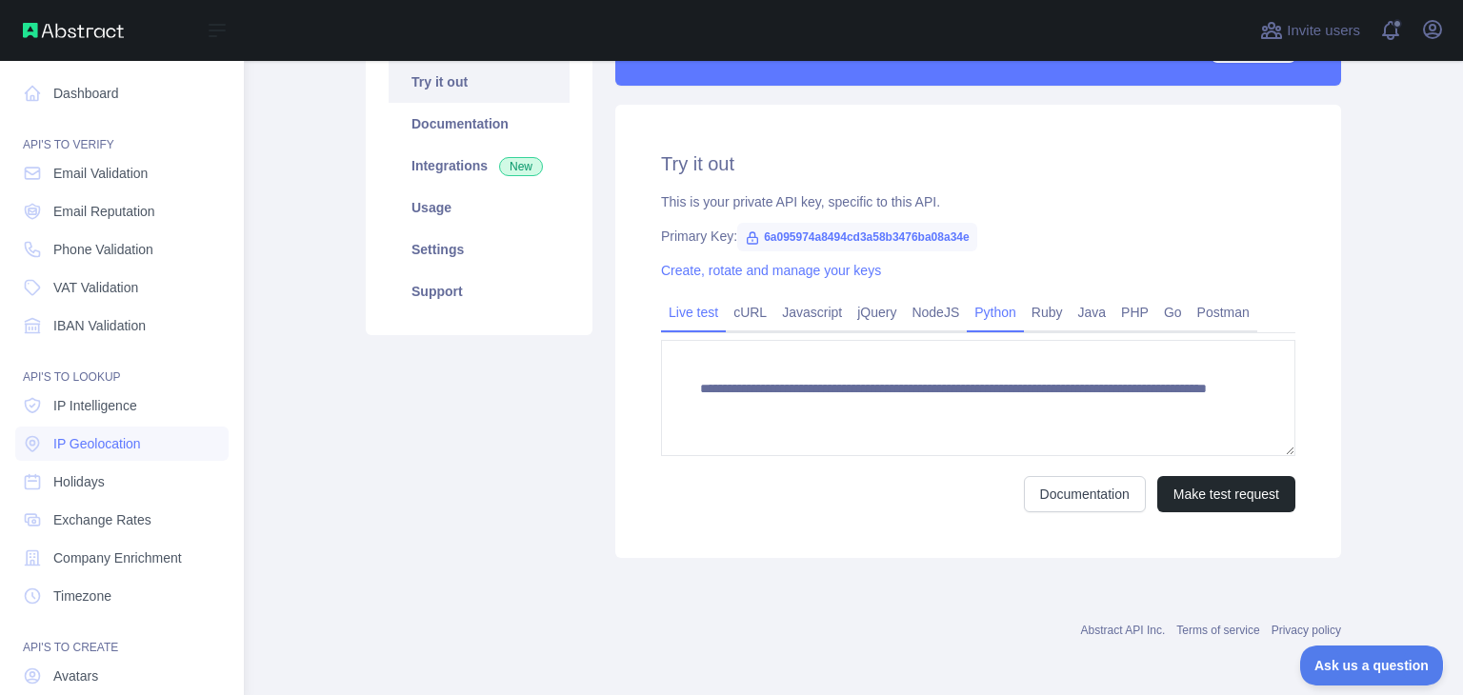
scroll to position [209, 0]
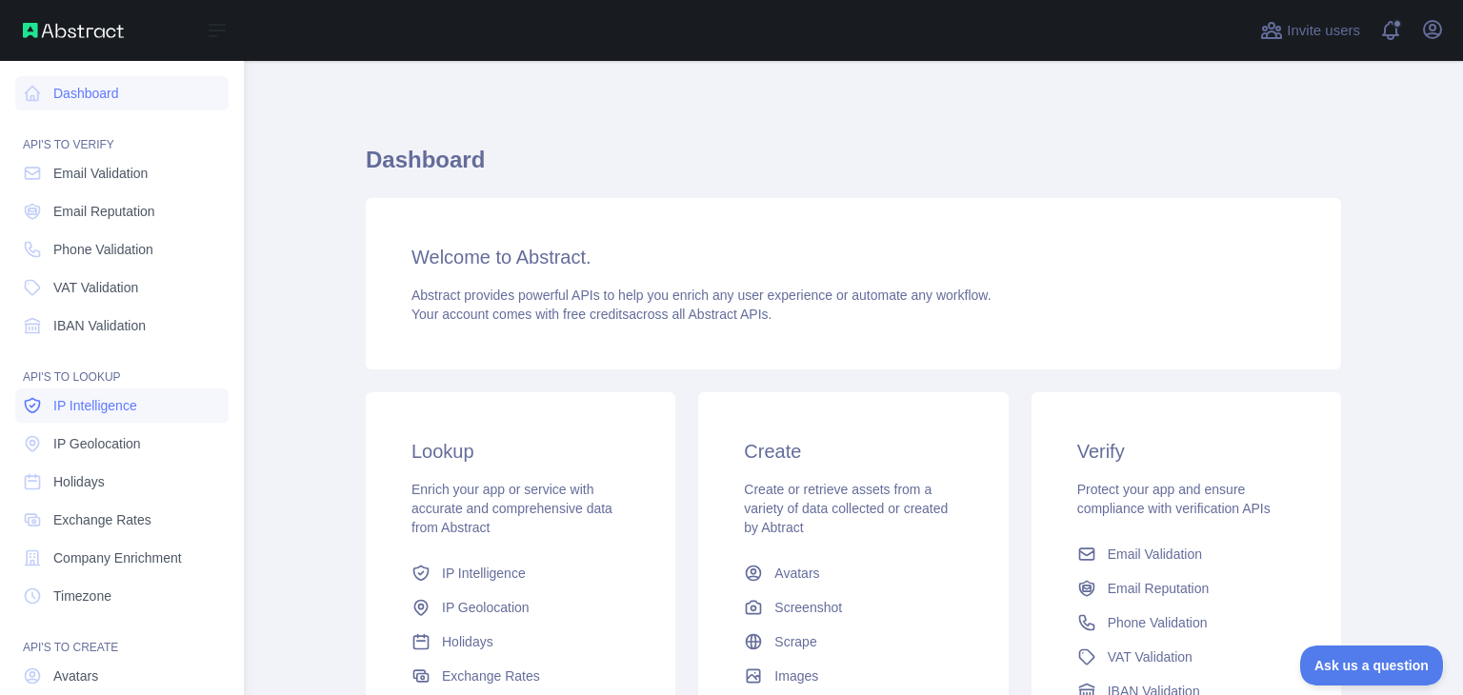
click at [95, 392] on link "IP Intelligence" at bounding box center [121, 406] width 213 height 34
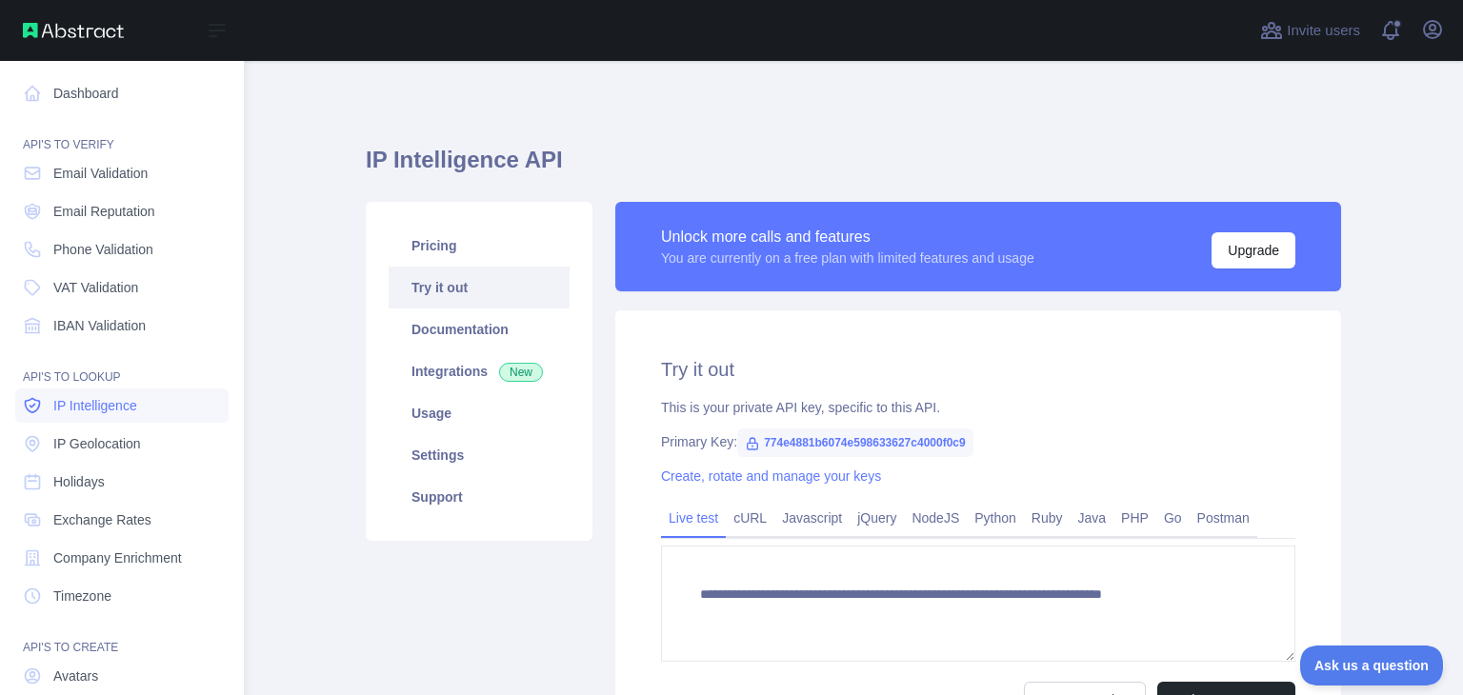
type textarea "**********"
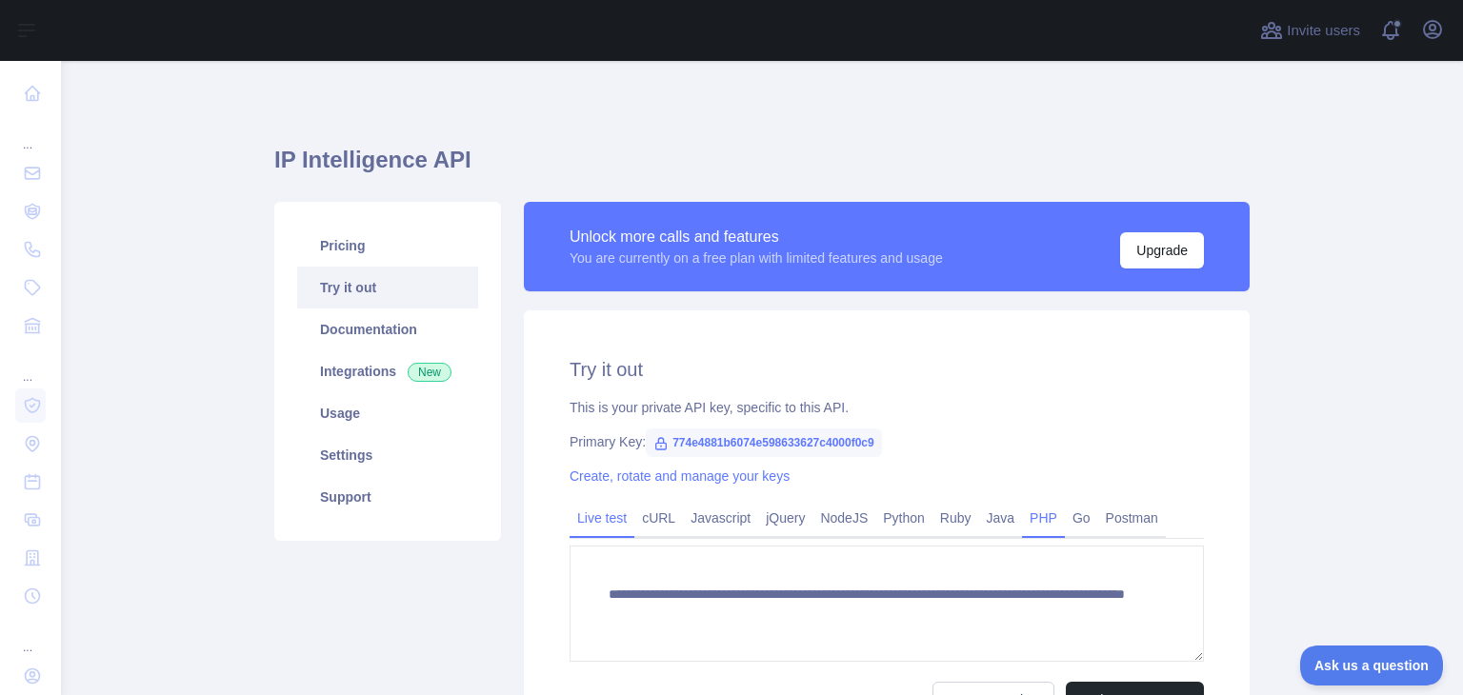
click at [1025, 517] on link "PHP" at bounding box center [1043, 518] width 43 height 30
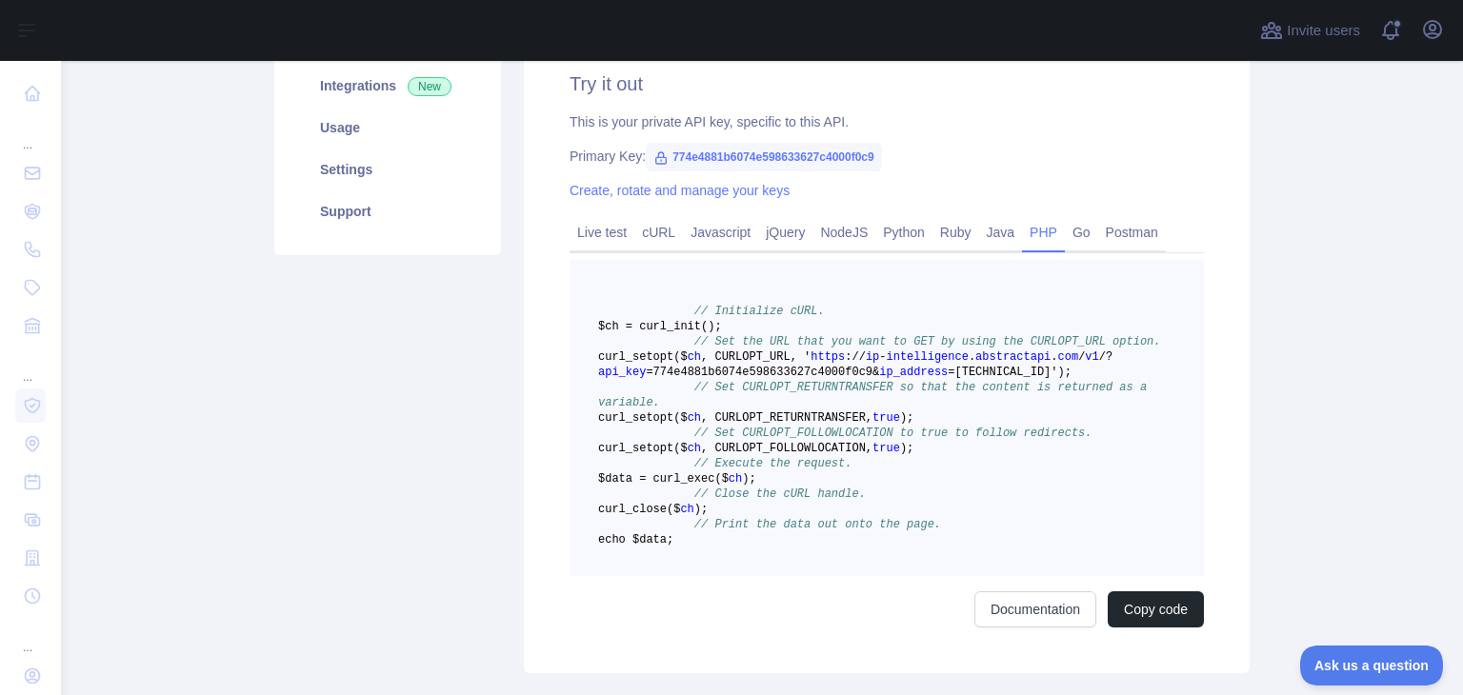
scroll to position [381, 0]
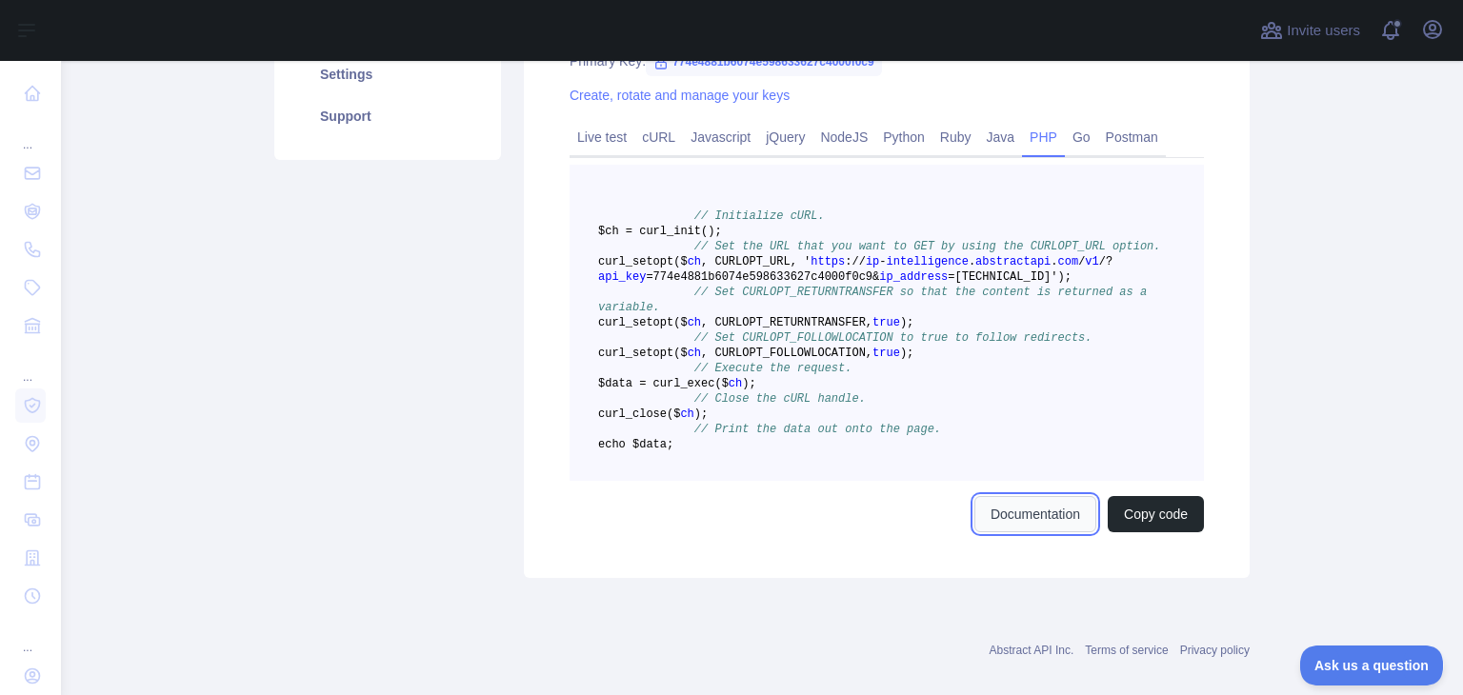
click at [1046, 532] on link "Documentation" at bounding box center [1035, 514] width 122 height 36
